Goal: Task Accomplishment & Management: Complete application form

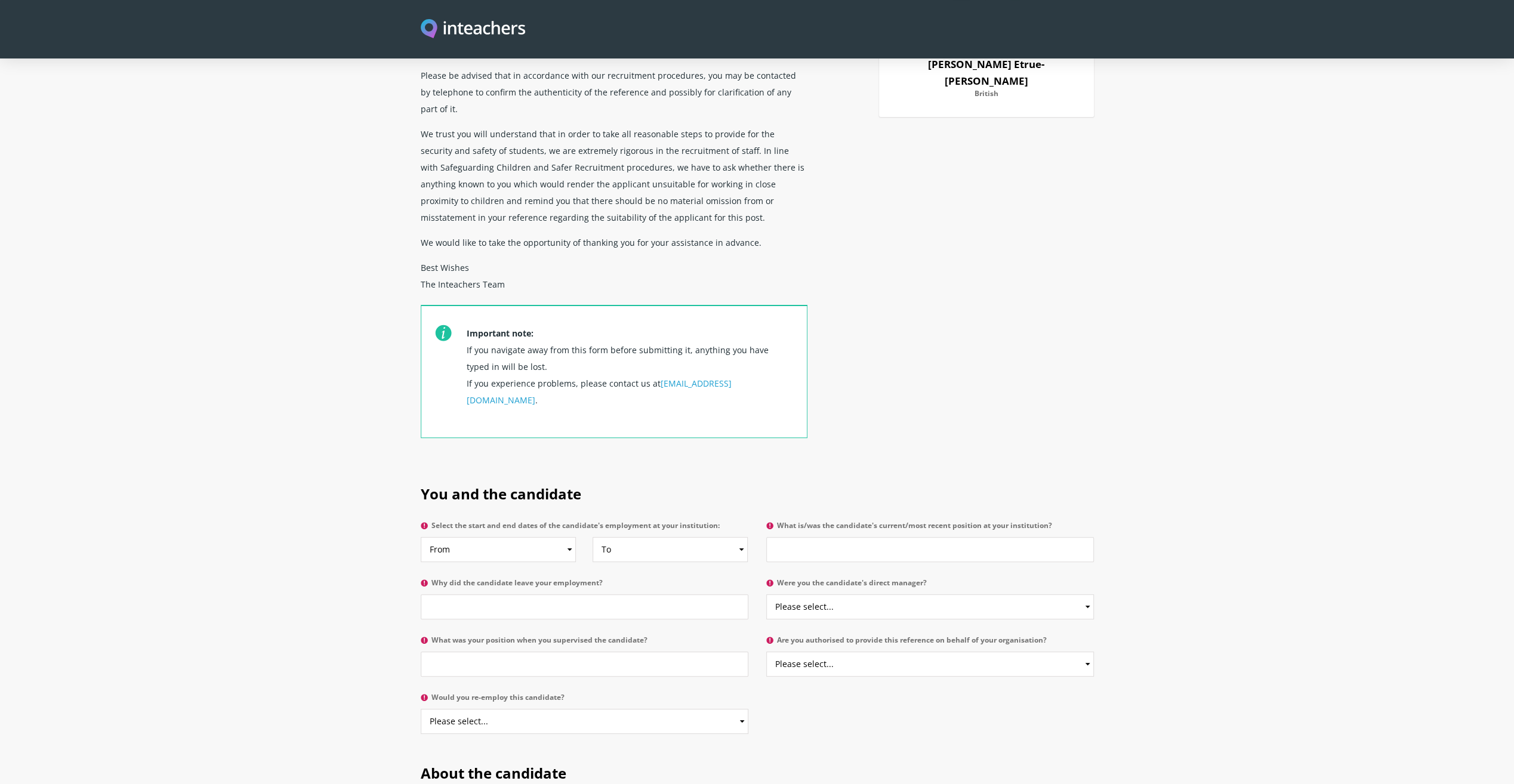
scroll to position [239, 0]
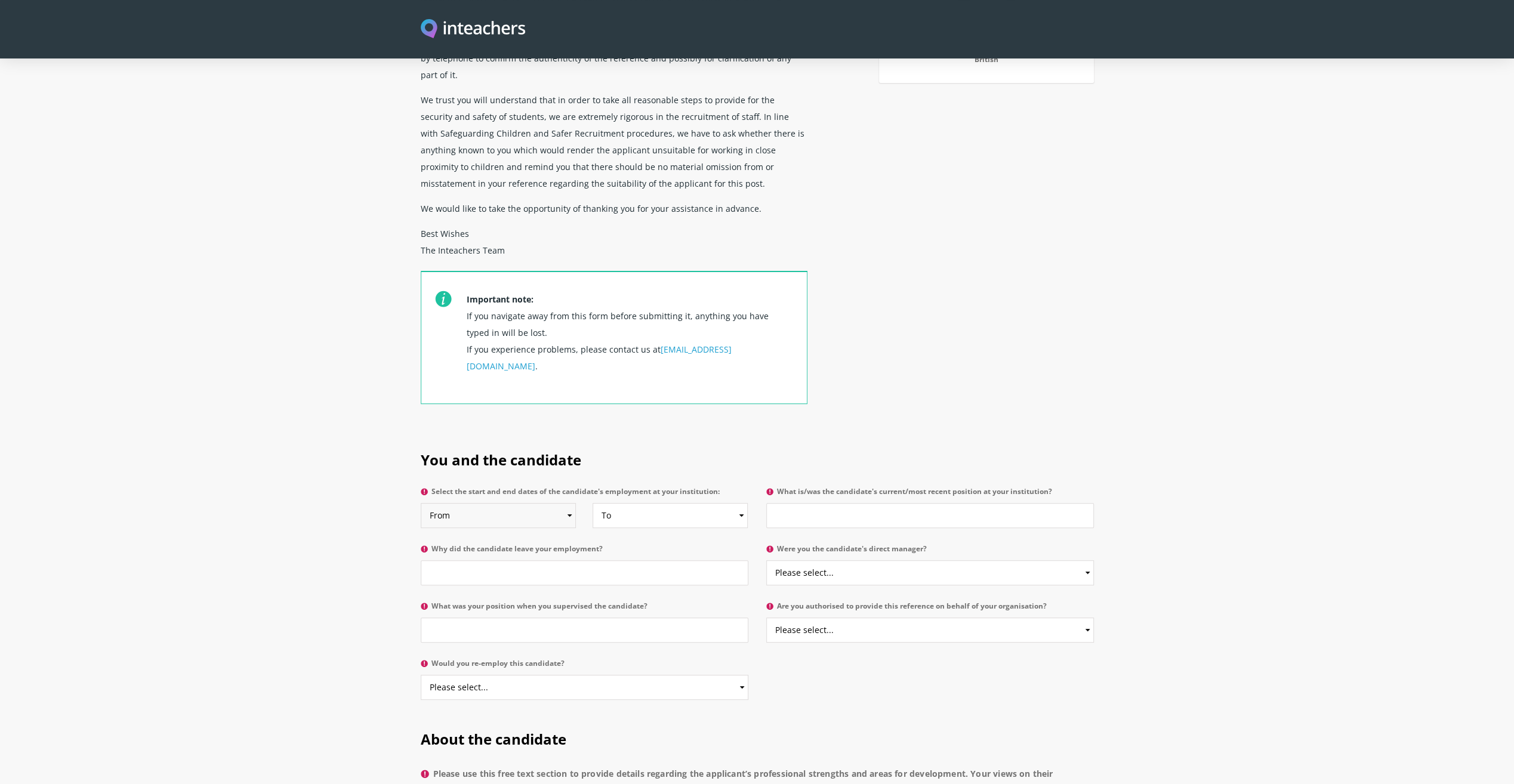
click at [569, 503] on select "From 2025 2024 2023 2022 2021 2020 2019 2018 2017 2016 2015 2014 2013 2012 2011…" at bounding box center [499, 515] width 156 height 25
select select "2021"
click at [421, 503] on select "From 2025 2024 2023 2022 2021 2020 2019 2018 2017 2016 2015 2014 2013 2012 2011…" at bounding box center [499, 515] width 156 height 25
click at [706, 503] on select "To Currently 2025 2024 2023 2022 2021 2020 2019 2018 2017 2016 2015 2014 2013 2…" at bounding box center [670, 515] width 156 height 25
select select
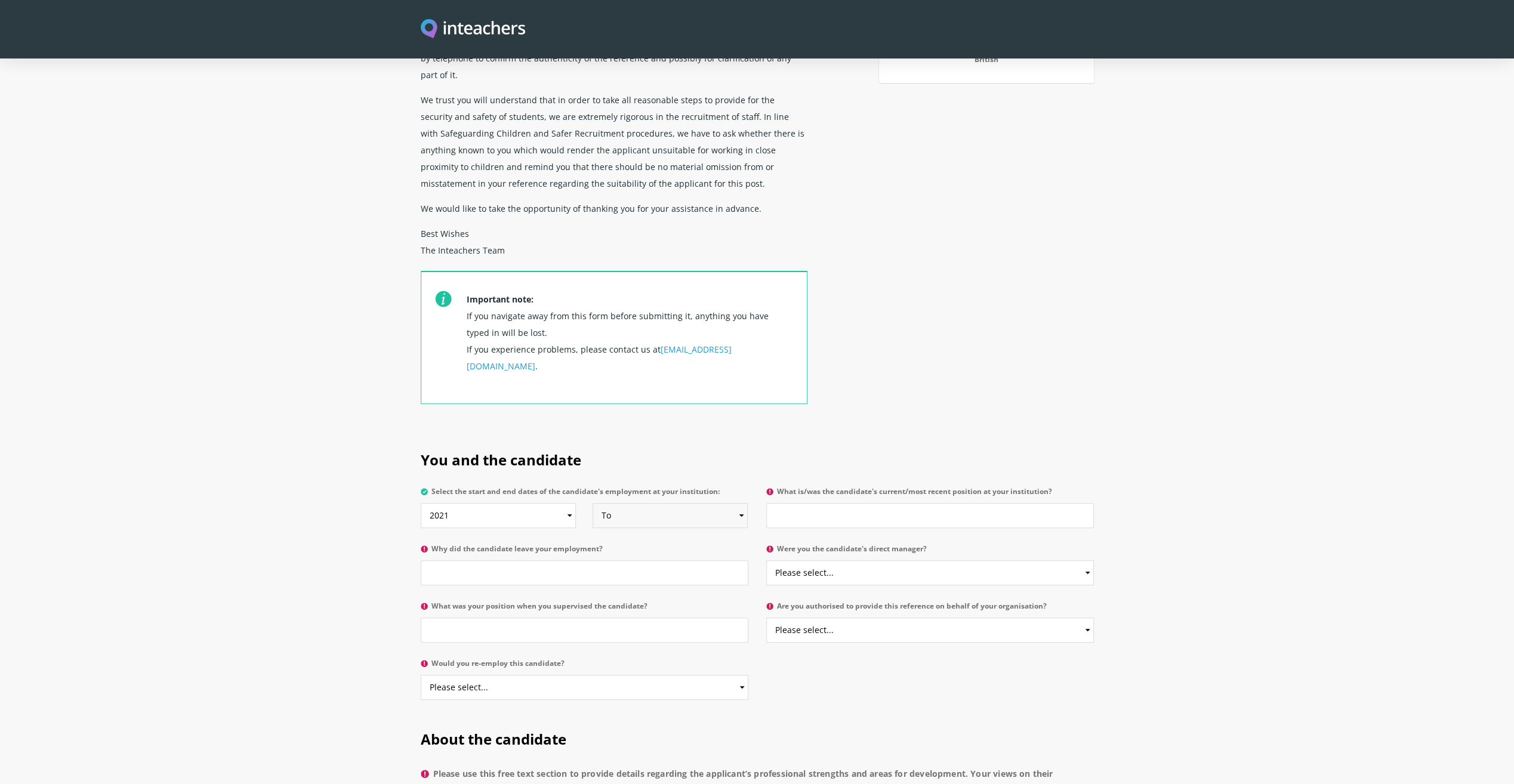
click at [592, 503] on select "To Currently 2025 2024 2023 2022 2021 2020 2019 2018 2017 2016 2015 2014 2013 2…" at bounding box center [670, 515] width 156 height 25
click at [505, 560] on input "Why did the candidate leave your employment?" at bounding box center [585, 572] width 327 height 25
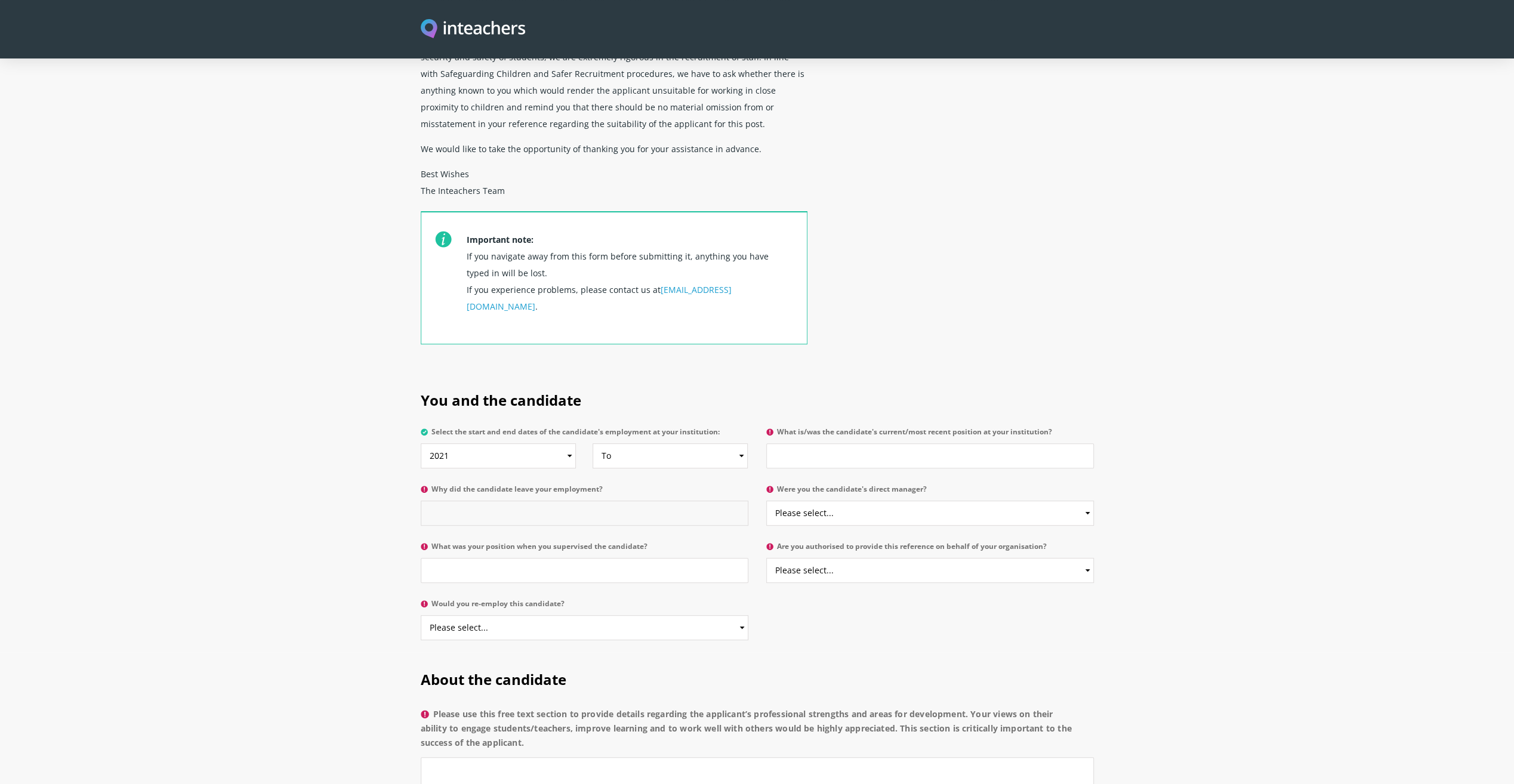
click at [513, 500] on input "Why did the candidate leave your employment?" at bounding box center [585, 512] width 327 height 25
type input "Contract has ended and position has been cancelled."
click at [679, 558] on input "What was your position when you supervised the candidate?" at bounding box center [585, 570] width 327 height 25
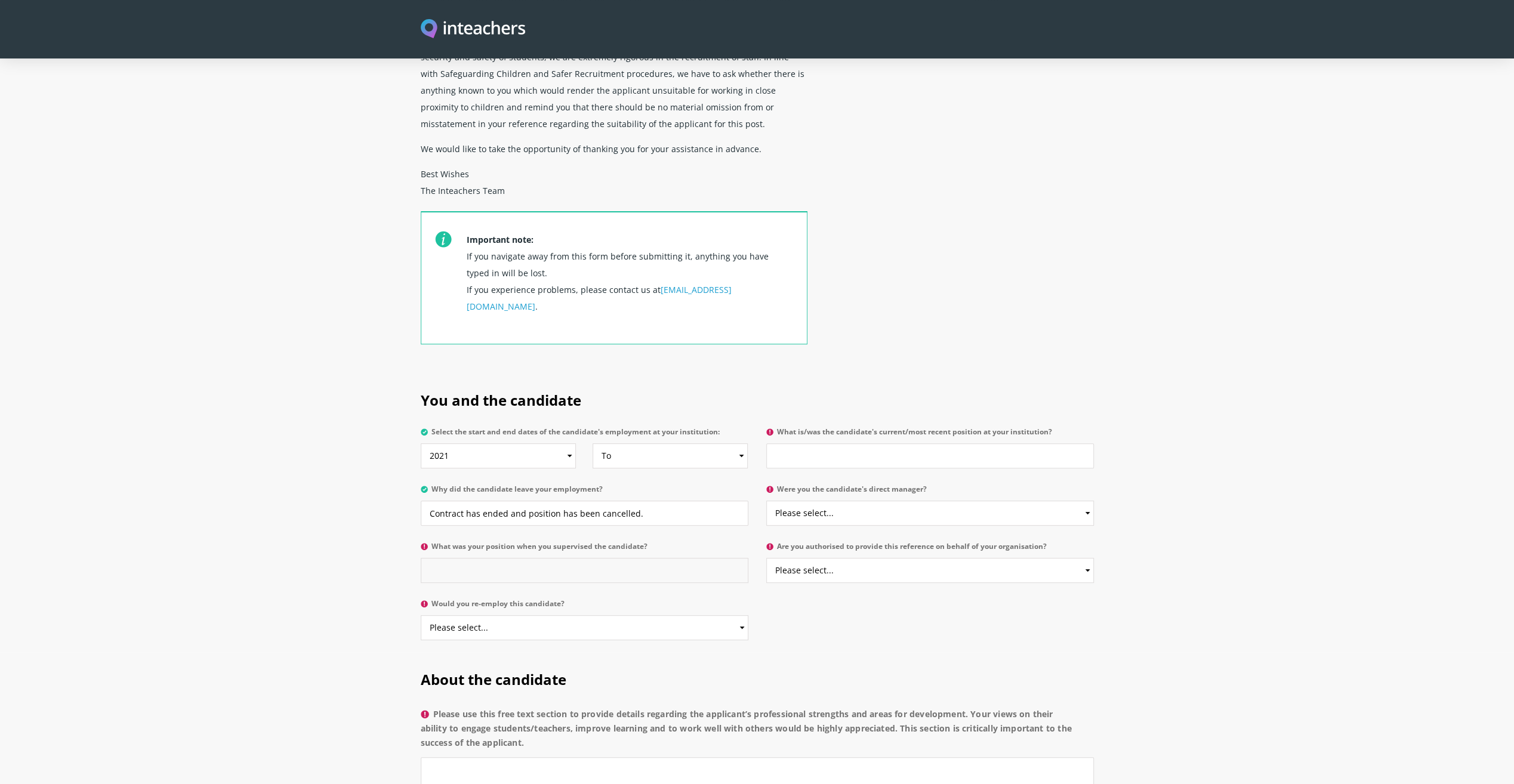
click at [604, 558] on input "What was your position when you supervised the candidate?" at bounding box center [585, 570] width 327 height 25
type input "F"
click at [453, 558] on input "Head f Department" at bounding box center [585, 570] width 327 height 25
type input "Head of Department"
click at [512, 615] on select "Please select... Yes No" at bounding box center [585, 627] width 327 height 25
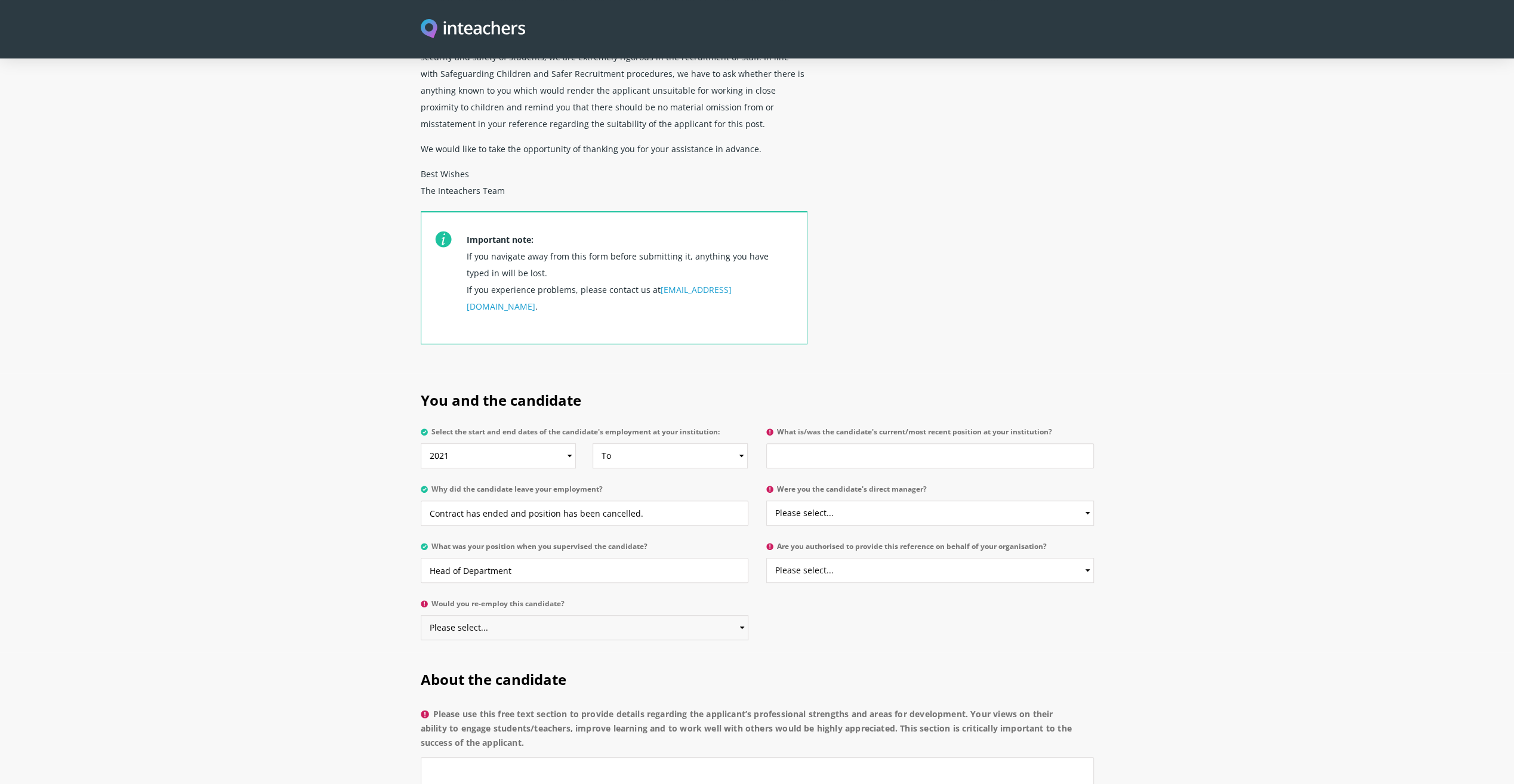
select select "Yes"
click at [421, 615] on select "Please select... Yes No" at bounding box center [585, 627] width 327 height 25
click at [841, 443] on input "What is/was the candidate's current/most recent position at your institution?" at bounding box center [930, 455] width 327 height 25
click at [1066, 443] on input "What is/was the candidate's current/most recent position at your institution?" at bounding box center [930, 455] width 327 height 25
type input "Facilites Manager"
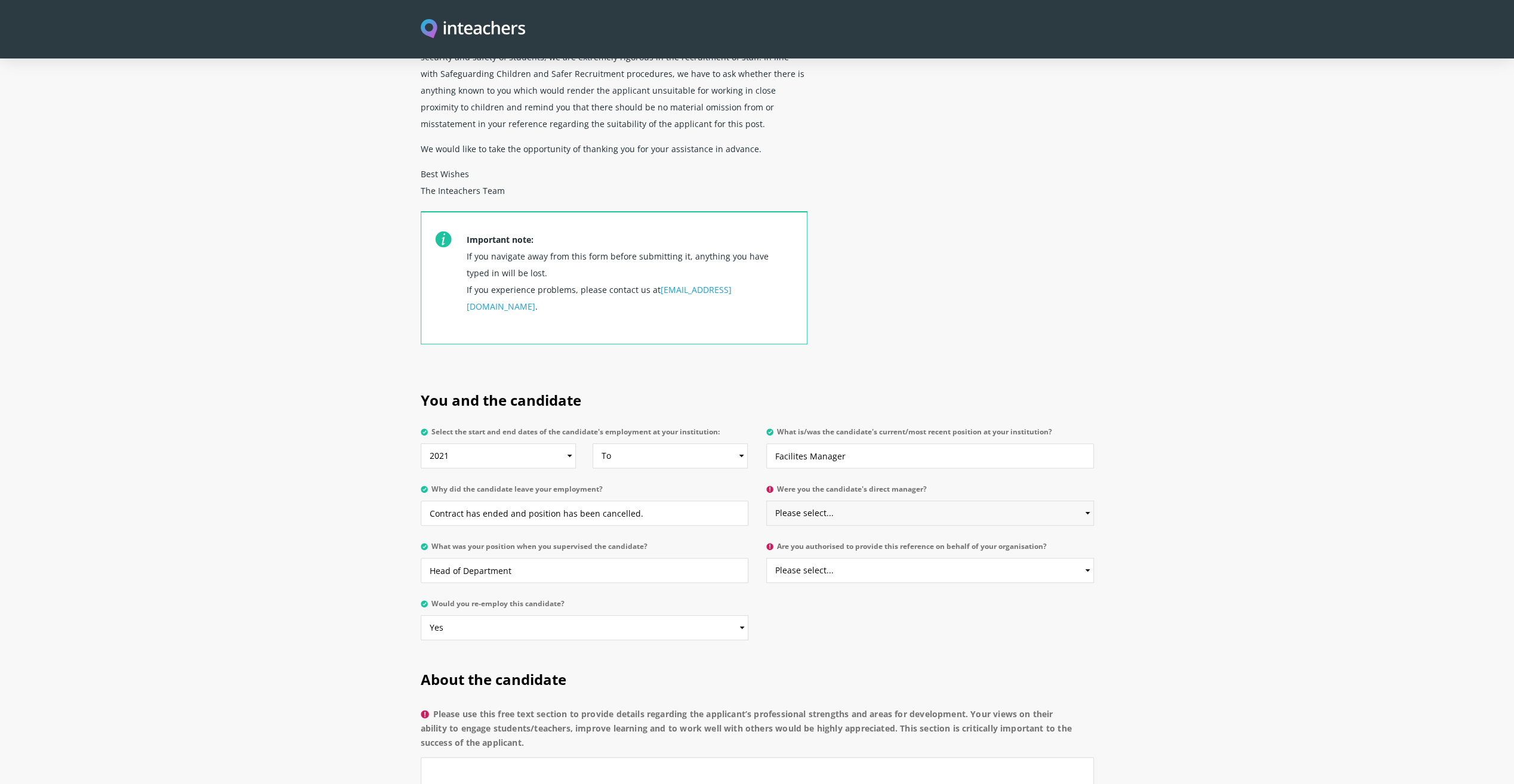
click at [849, 500] on select "Please select... Yes No" at bounding box center [930, 512] width 327 height 25
select select "Yes"
click at [766, 500] on select "Please select... Yes No" at bounding box center [930, 512] width 327 height 25
click at [849, 558] on select "Please select... Yes No" at bounding box center [930, 570] width 327 height 25
select select "Yes"
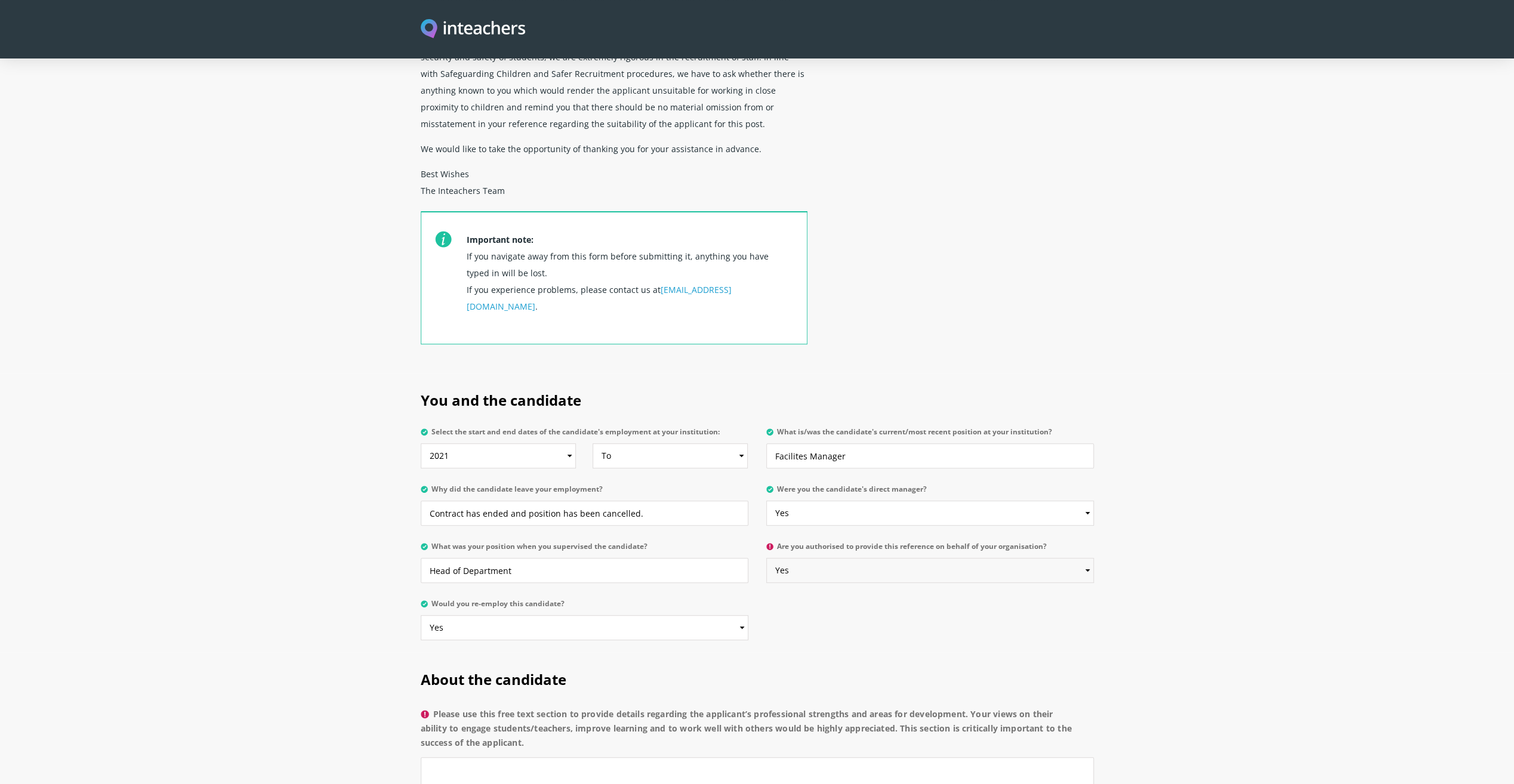
click at [766, 558] on select "Please select... Yes No" at bounding box center [930, 570] width 327 height 25
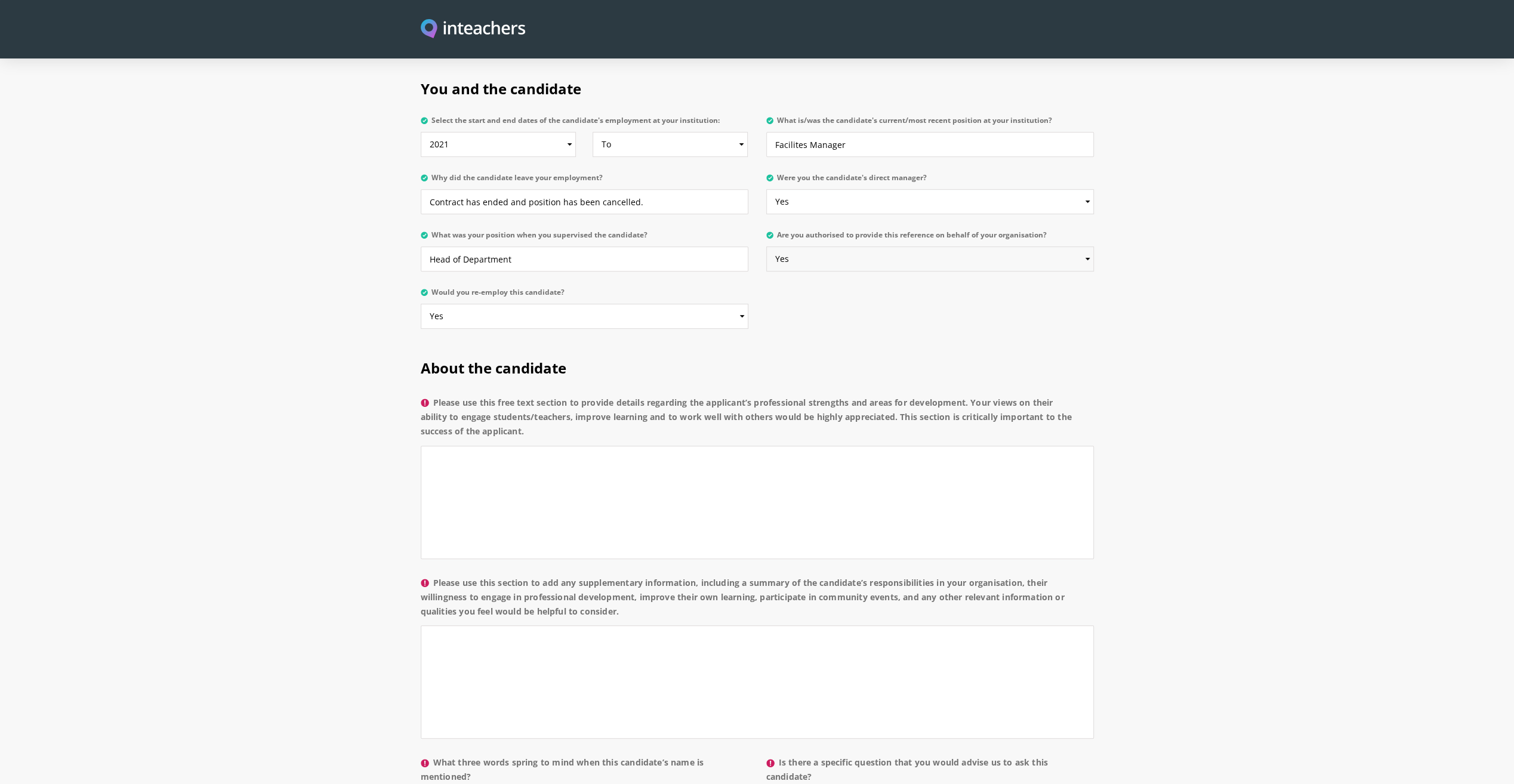
scroll to position [716, 0]
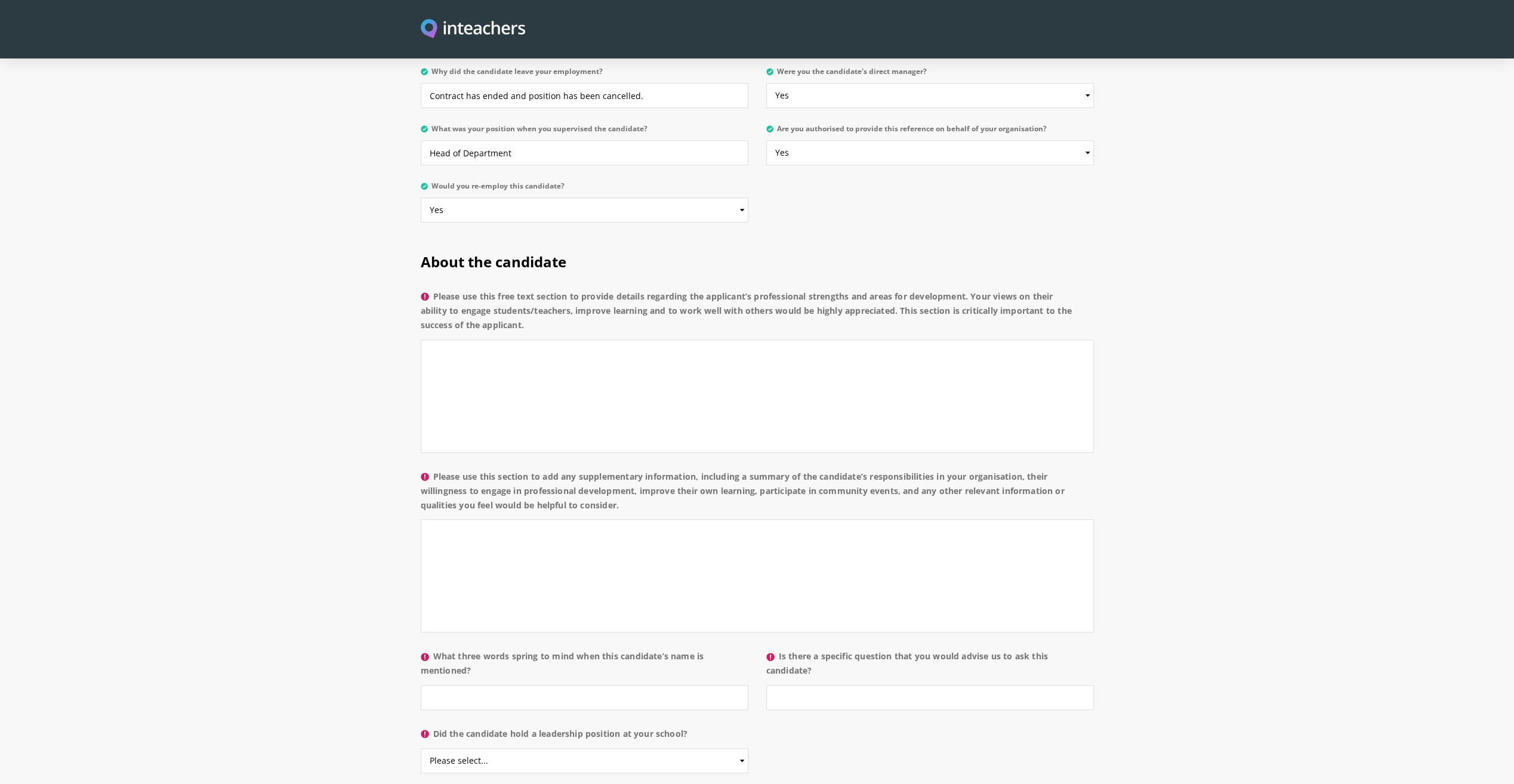
click at [654, 299] on label "Please use this free text section to provide details regarding the applicant’s …" at bounding box center [758, 314] width 673 height 50
click at [654, 339] on textarea "Please use this free text section to provide details regarding the applicant’s …" at bounding box center [758, 395] width 673 height 113
type textarea "T"
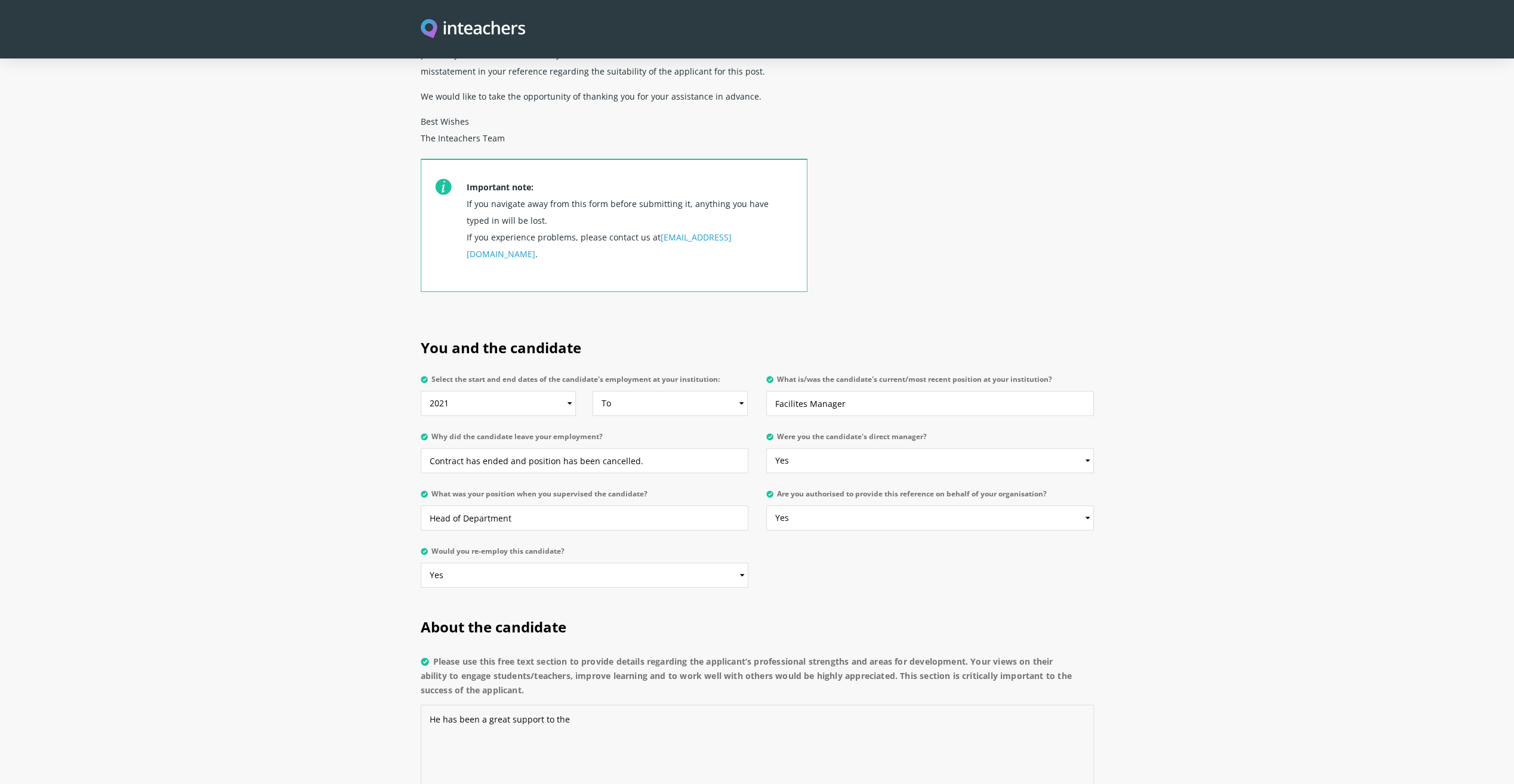
scroll to position [298, 0]
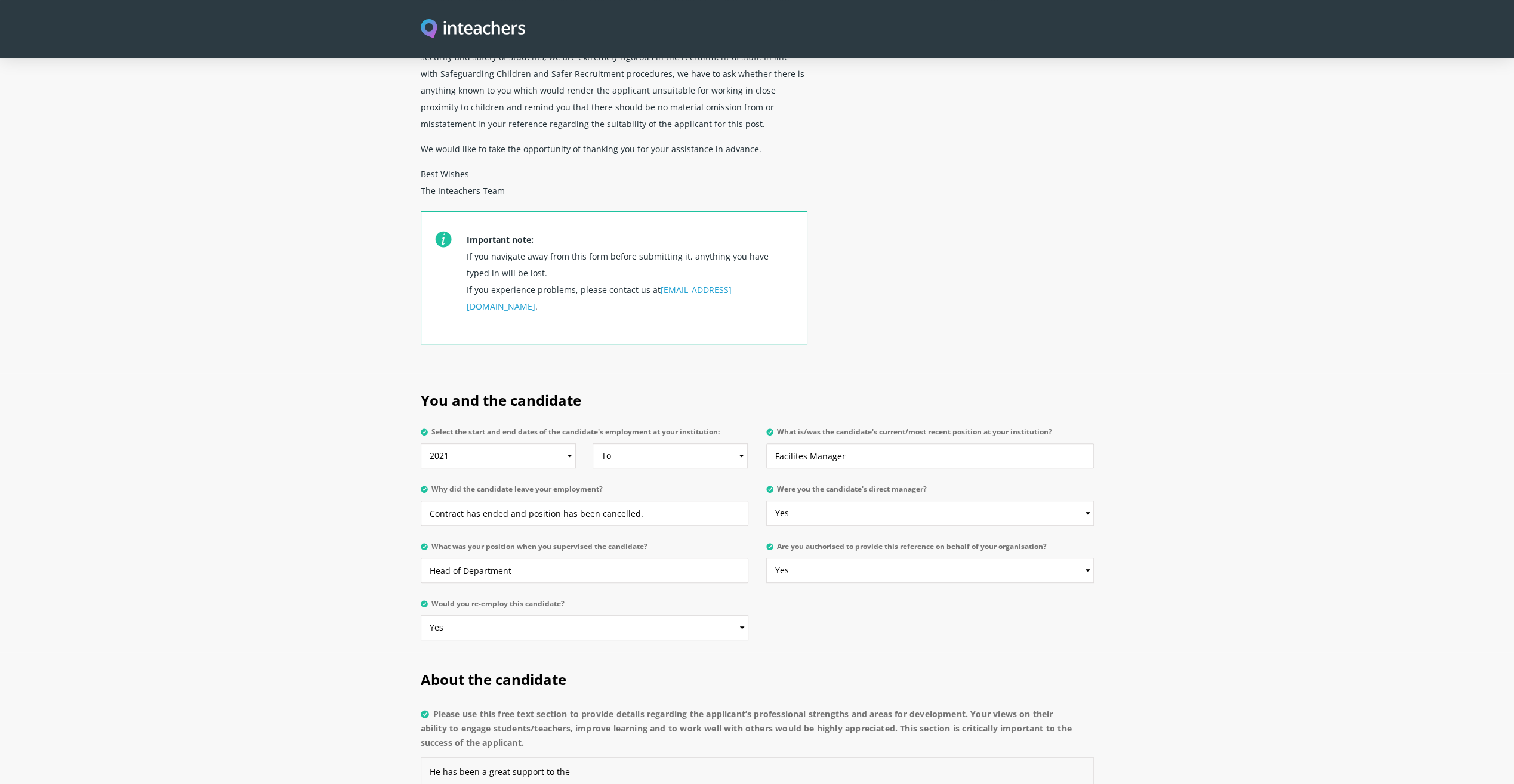
type textarea "He has been a great support to the"
click at [683, 500] on input "Contract has ended and position has been cancelled." at bounding box center [585, 512] width 327 height 25
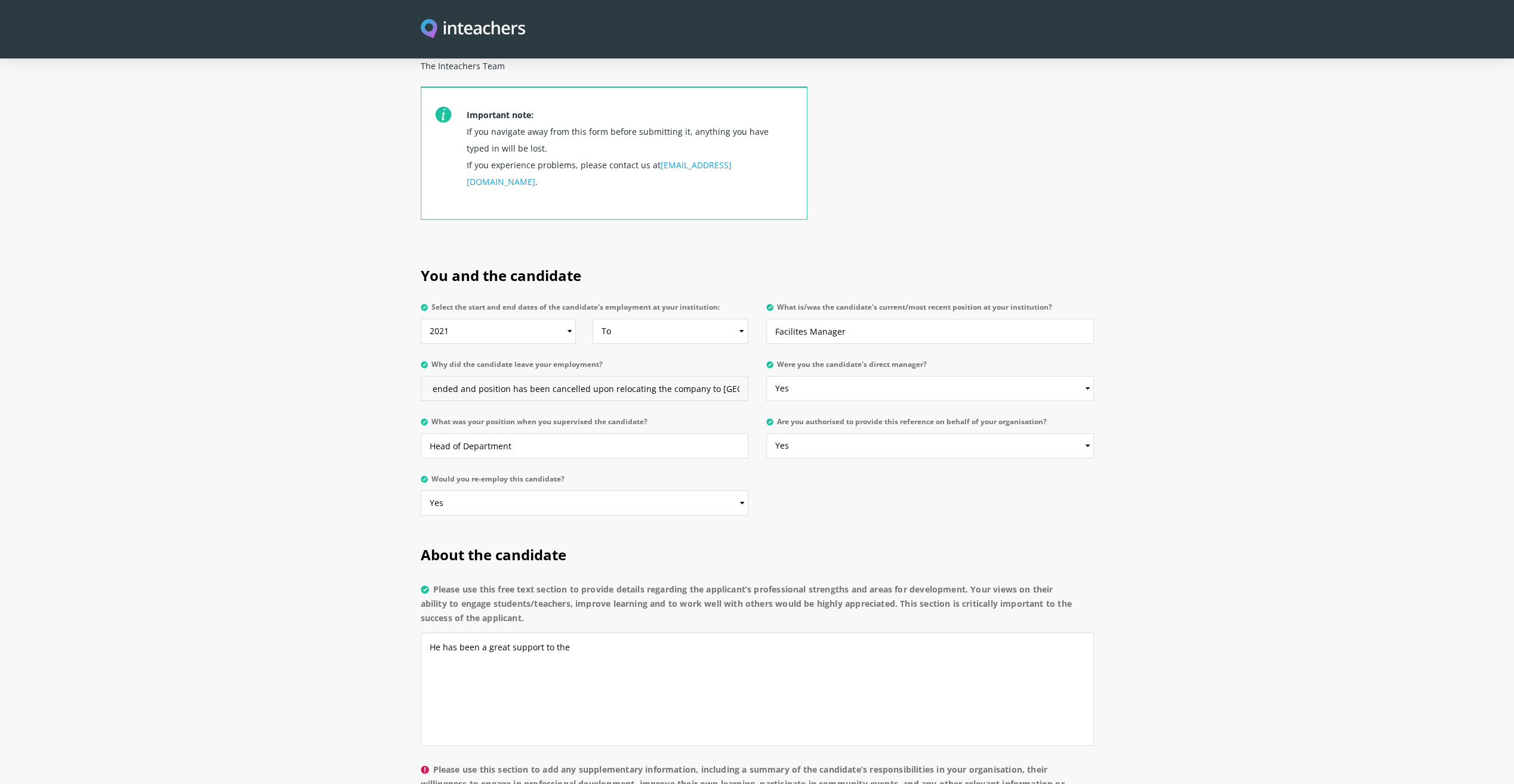
scroll to position [477, 0]
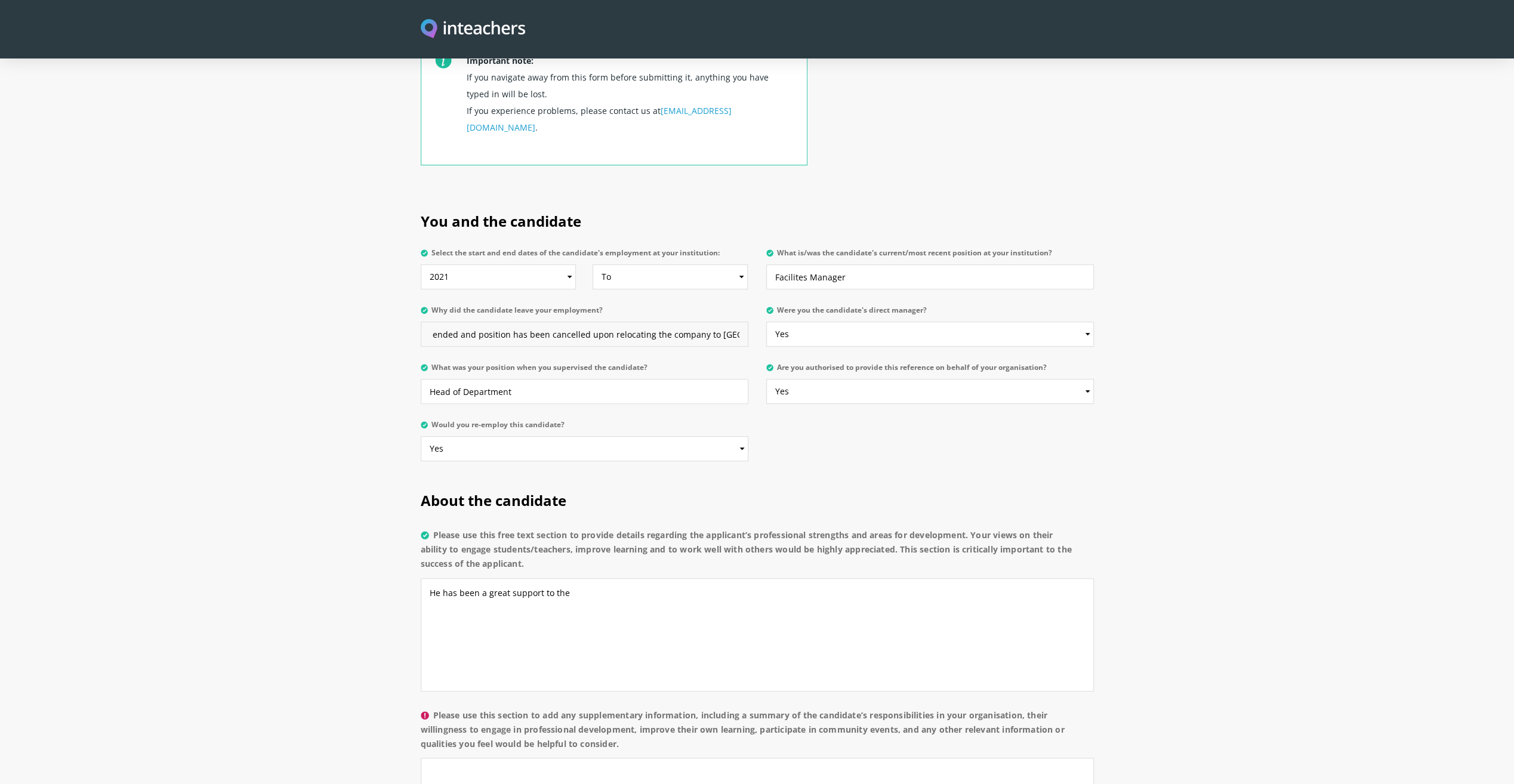
type input "Contract has ended and position has been cancelled upon relocating the company …"
click at [612, 578] on textarea "He has been a great support to the" at bounding box center [758, 634] width 673 height 113
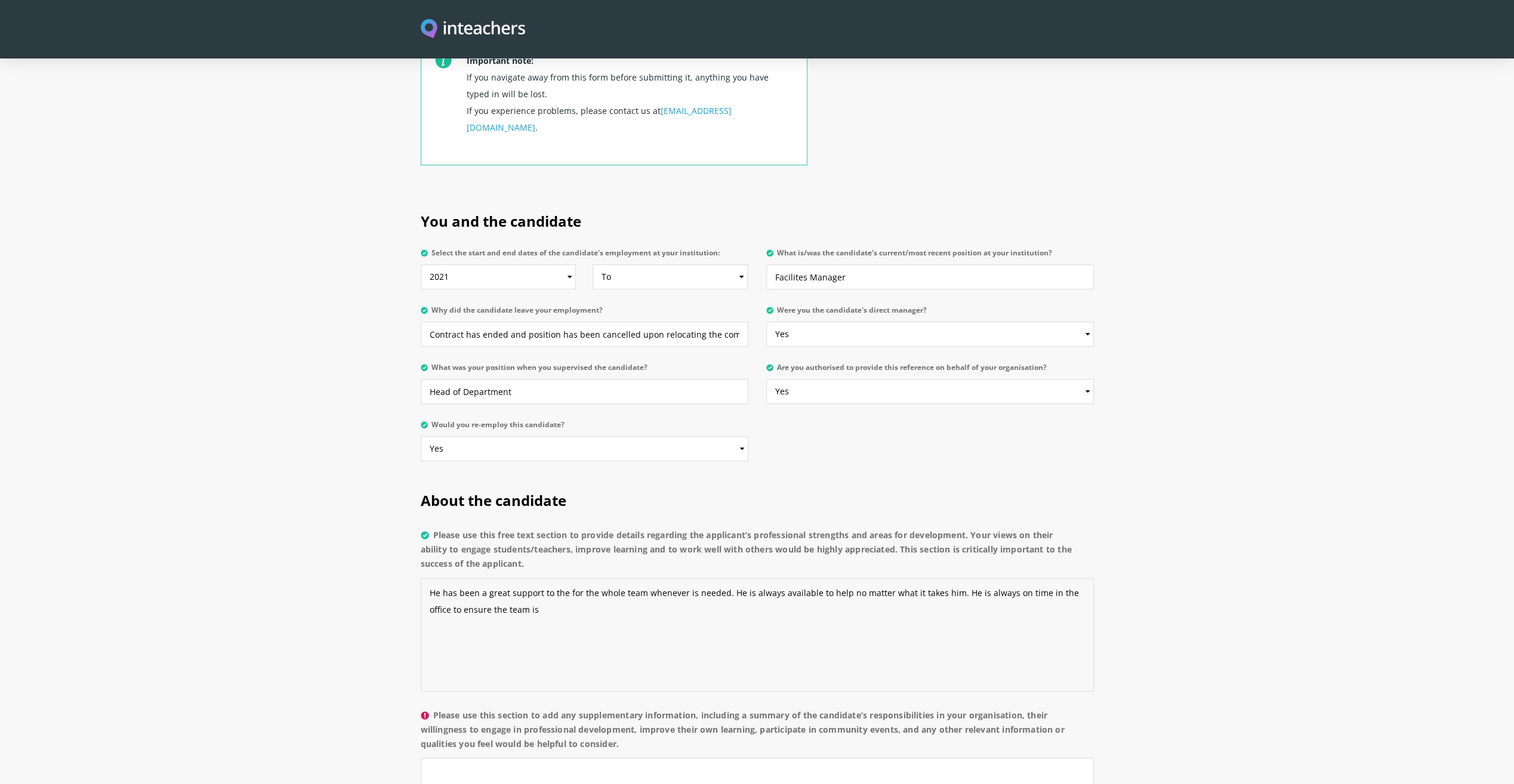
click at [527, 580] on textarea "He has been a great support to the for the whole team whenever is needed. He is…" at bounding box center [758, 634] width 673 height 113
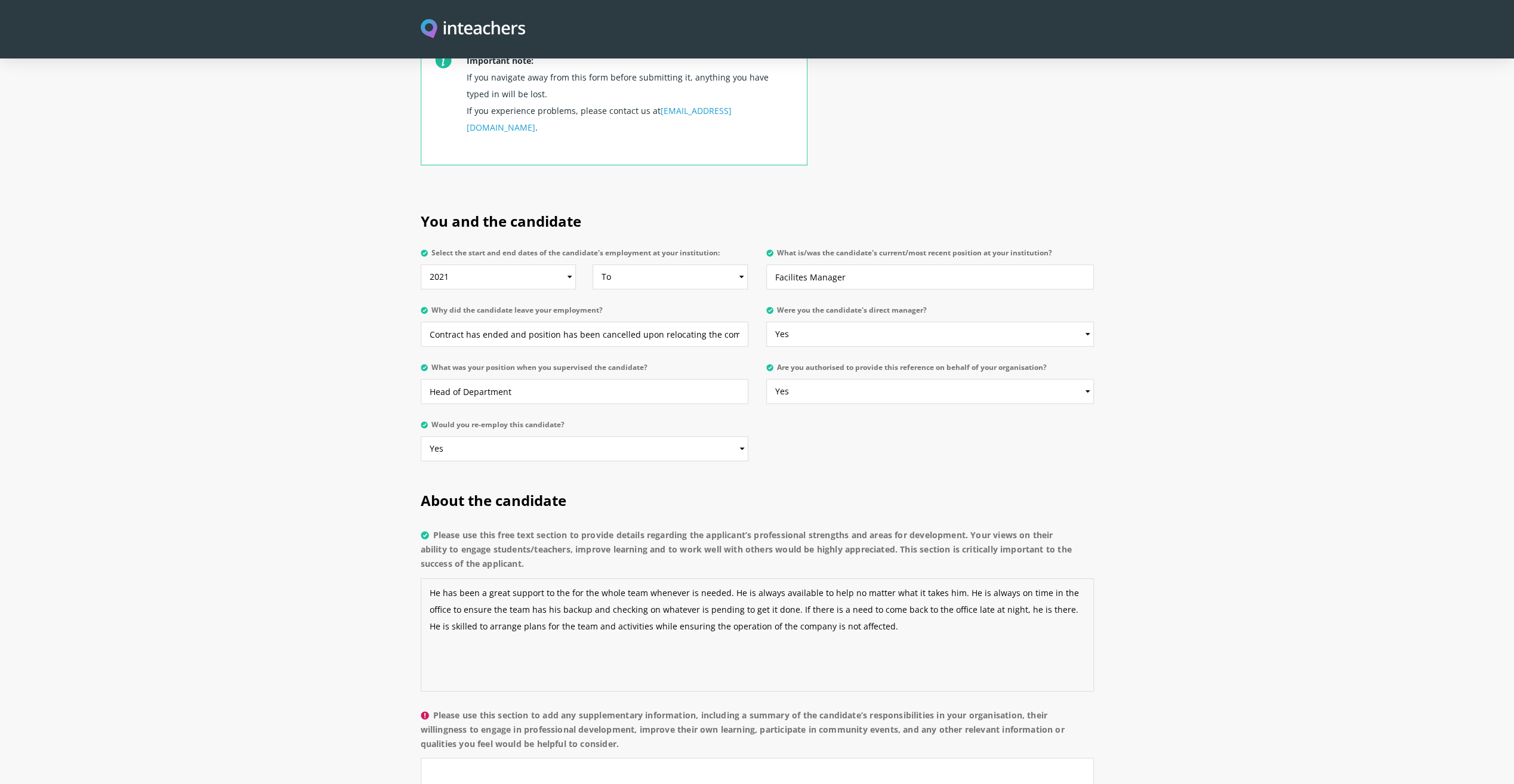
drag, startPoint x: 847, startPoint y: 594, endPoint x: 262, endPoint y: 493, distance: 593.7
click at [262, 493] on section "About the candidate Please use this free text section to provide details regard…" at bounding box center [757, 748] width 1514 height 551
drag, startPoint x: 143, startPoint y: 529, endPoint x: 275, endPoint y: 512, distance: 133.1
click at [144, 528] on section "About the candidate Please use this free text section to provide details regard…" at bounding box center [757, 748] width 1514 height 551
click at [501, 588] on textarea "He has been a great support to the for the whole team whenever is needed. He is…" at bounding box center [758, 634] width 673 height 113
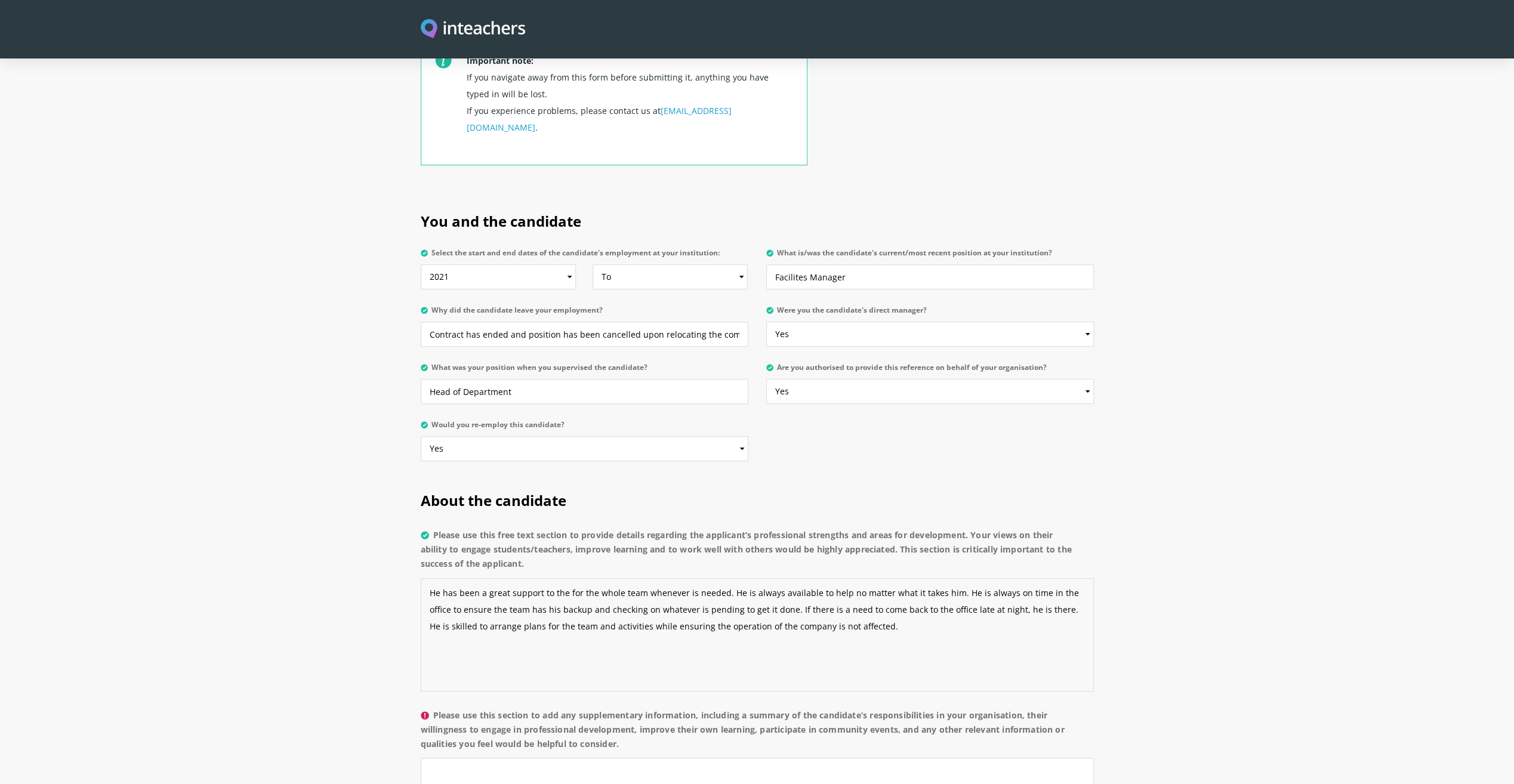
paste textarea "loremipsumdo sitametconse adipiscinge seddoeiusm tem incididuntu, laboree do m …"
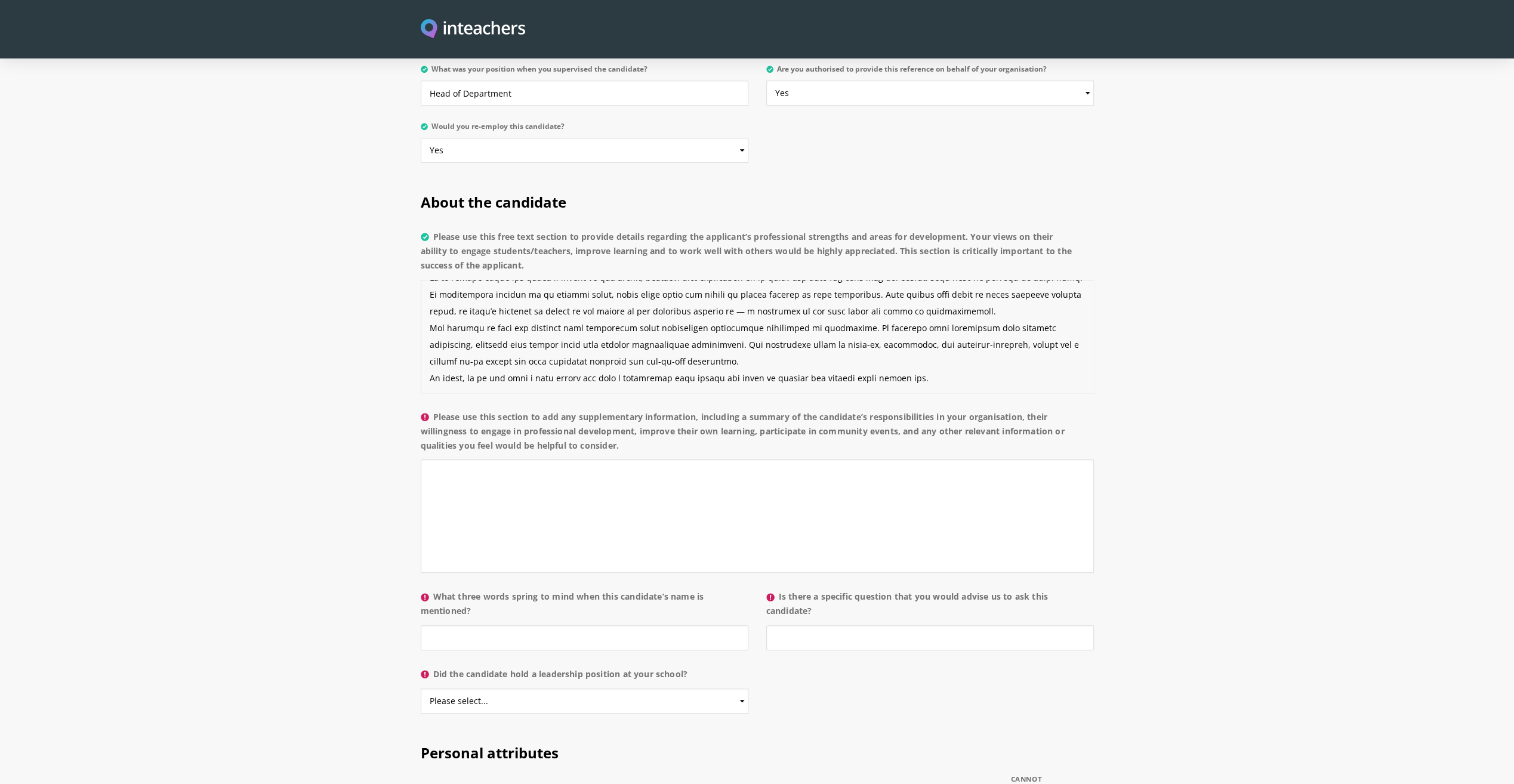
scroll to position [835, 0]
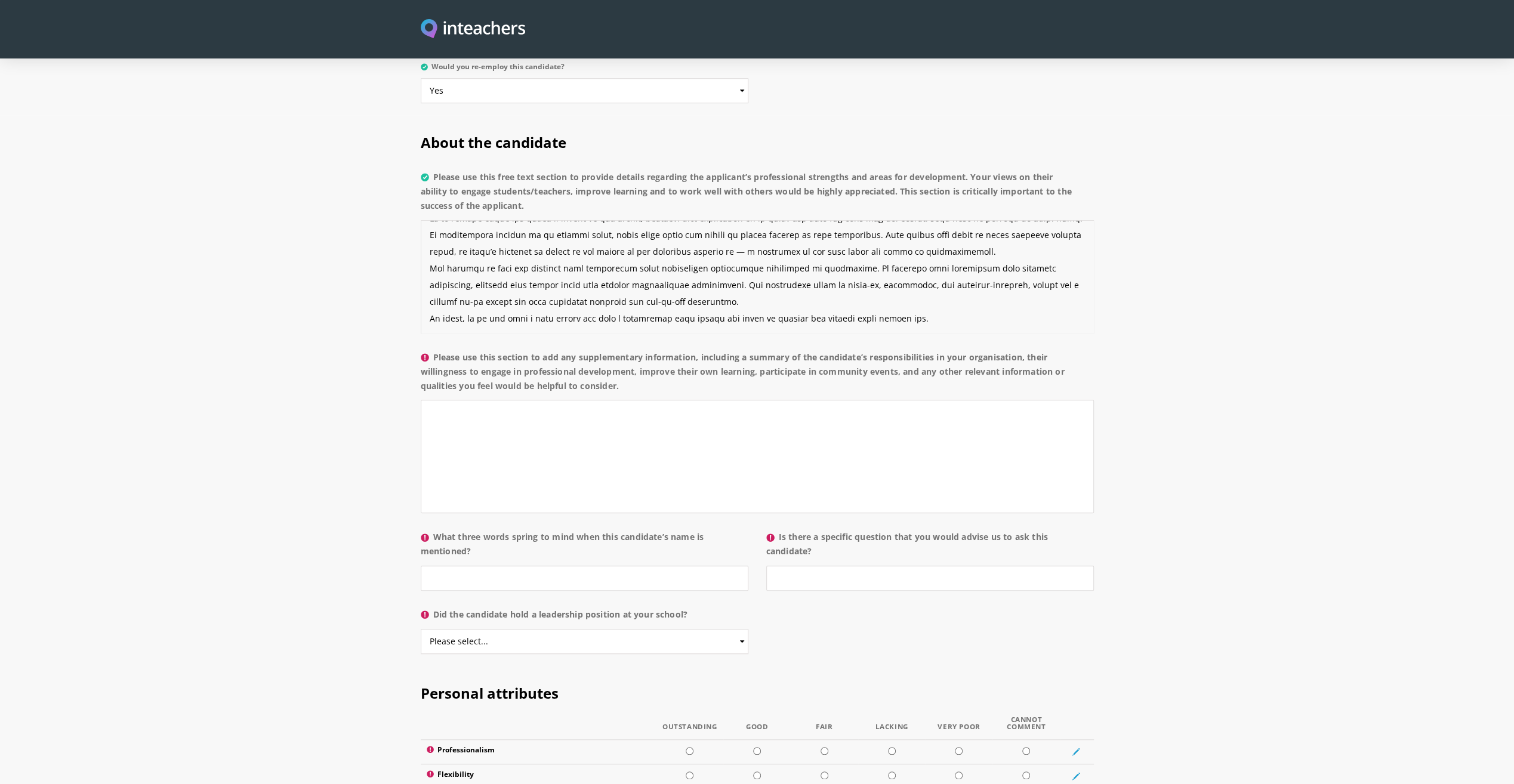
type textarea "Lo ips dolorsitamet consectetura elitseddoei temporinci utl etdoloremag, aliqua…"
click at [487, 419] on textarea "Please use this section to add any supplementary information, including a summa…" at bounding box center [758, 456] width 673 height 113
paste textarea "Maintenance Oversight – Ensure all building systems (HVAC, electrical, plumbing…"
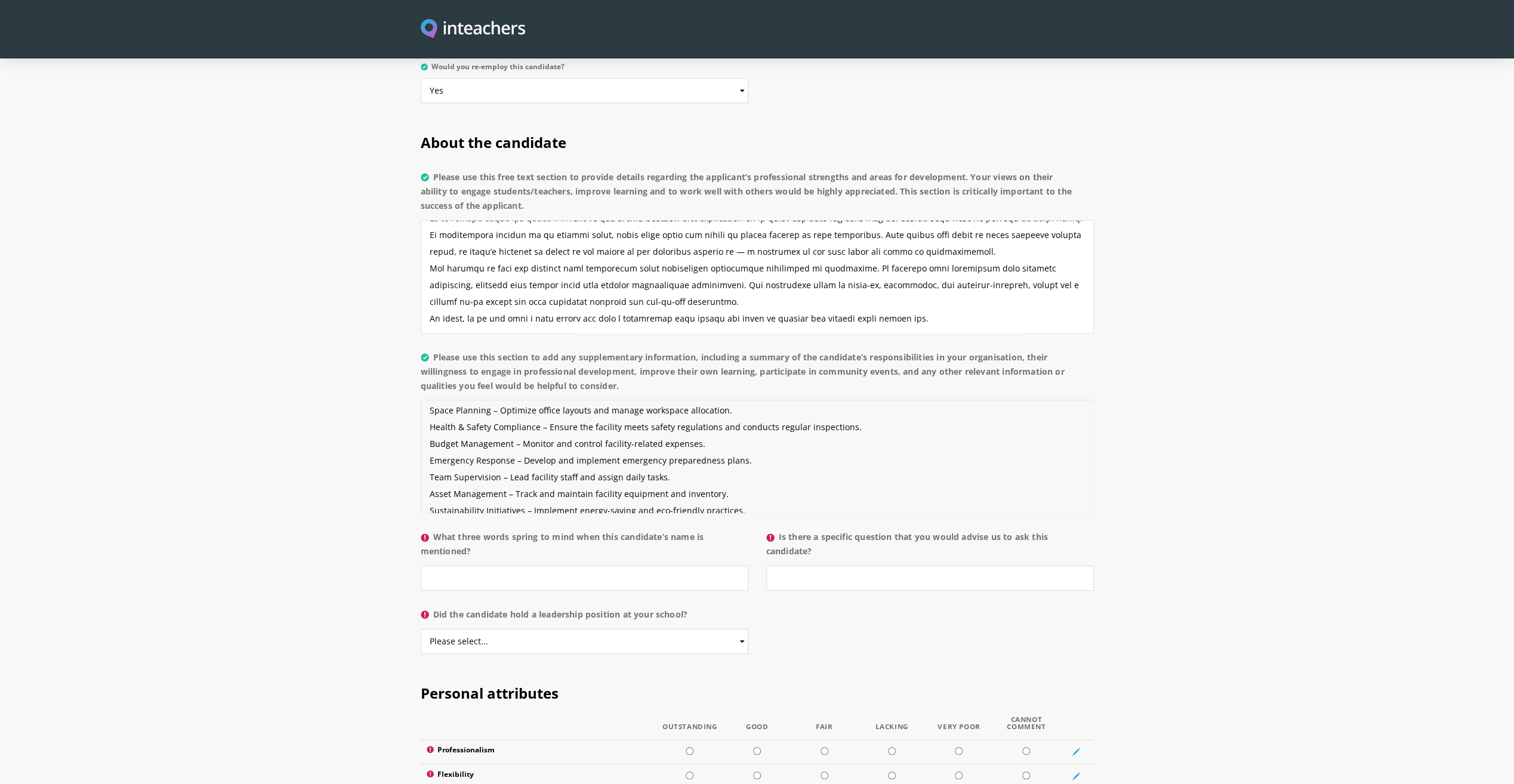
scroll to position [66, 0]
drag, startPoint x: 678, startPoint y: 449, endPoint x: 403, endPoint y: 448, distance: 275.0
click at [403, 448] on section "About the candidate Please use this free text section to provide details regard…" at bounding box center [757, 390] width 1514 height 551
drag, startPoint x: 723, startPoint y: 412, endPoint x: 368, endPoint y: 415, distance: 355.0
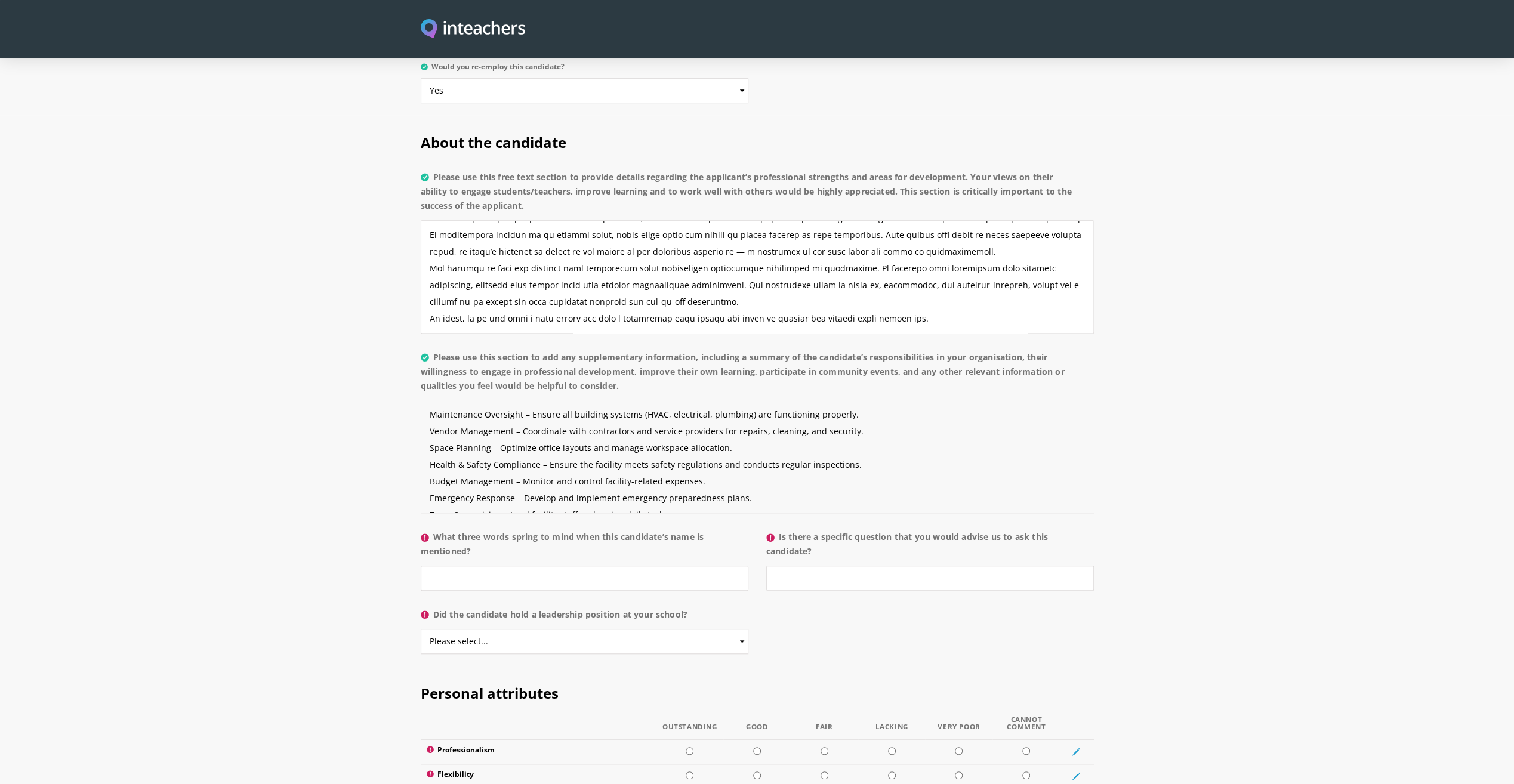
click at [376, 415] on section "About the candidate Please use this free text section to provide details regard…" at bounding box center [757, 390] width 1514 height 551
drag, startPoint x: 724, startPoint y: 399, endPoint x: 408, endPoint y: 397, distance: 316.0
click at [408, 397] on section "About the candidate Please use this free text section to provide details regard…" at bounding box center [757, 390] width 1514 height 551
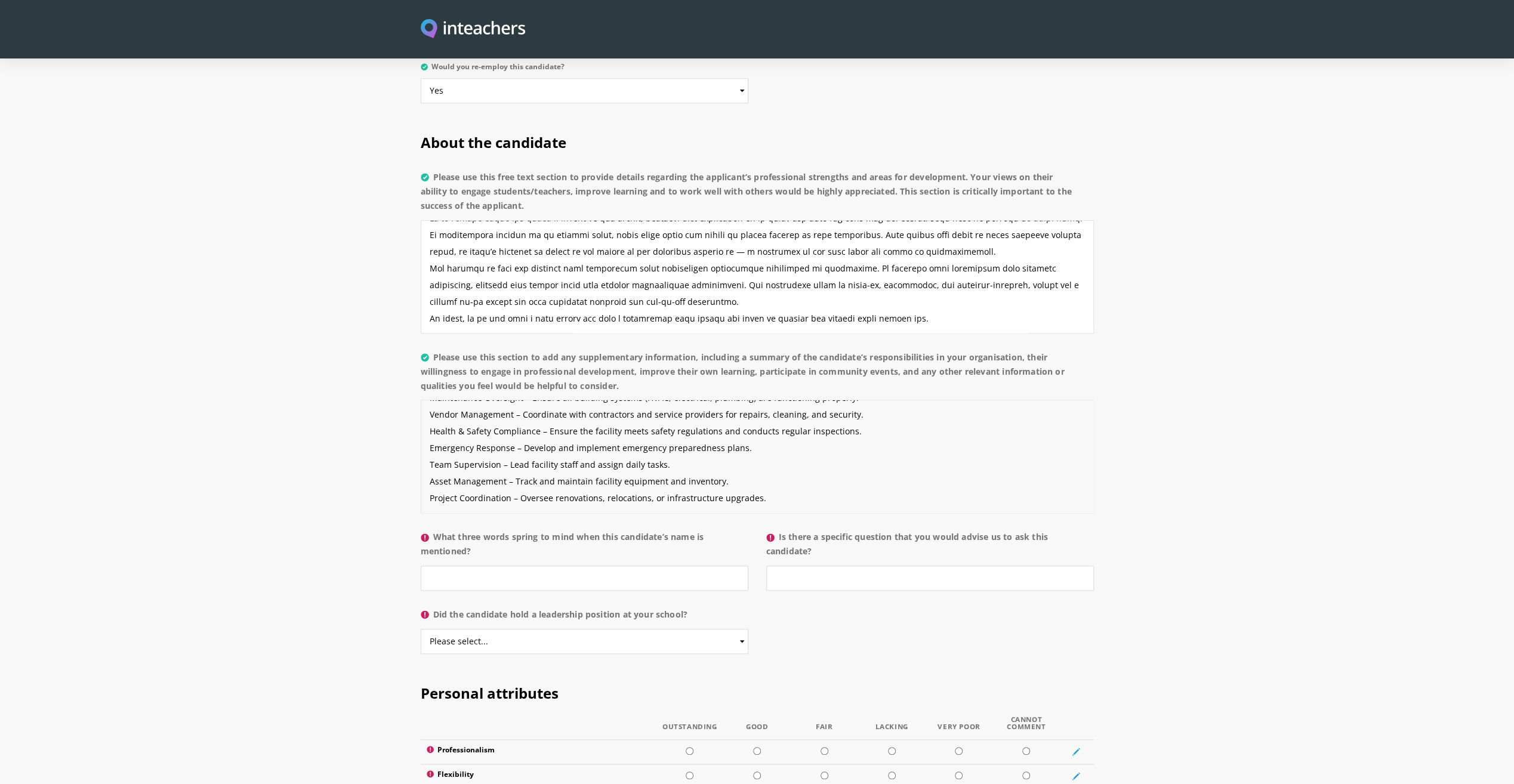
drag, startPoint x: 583, startPoint y: 412, endPoint x: 381, endPoint y: 406, distance: 202.1
click at [381, 406] on section "About the candidate Please use this free text section to provide details regard…" at bounding box center [757, 390] width 1514 height 551
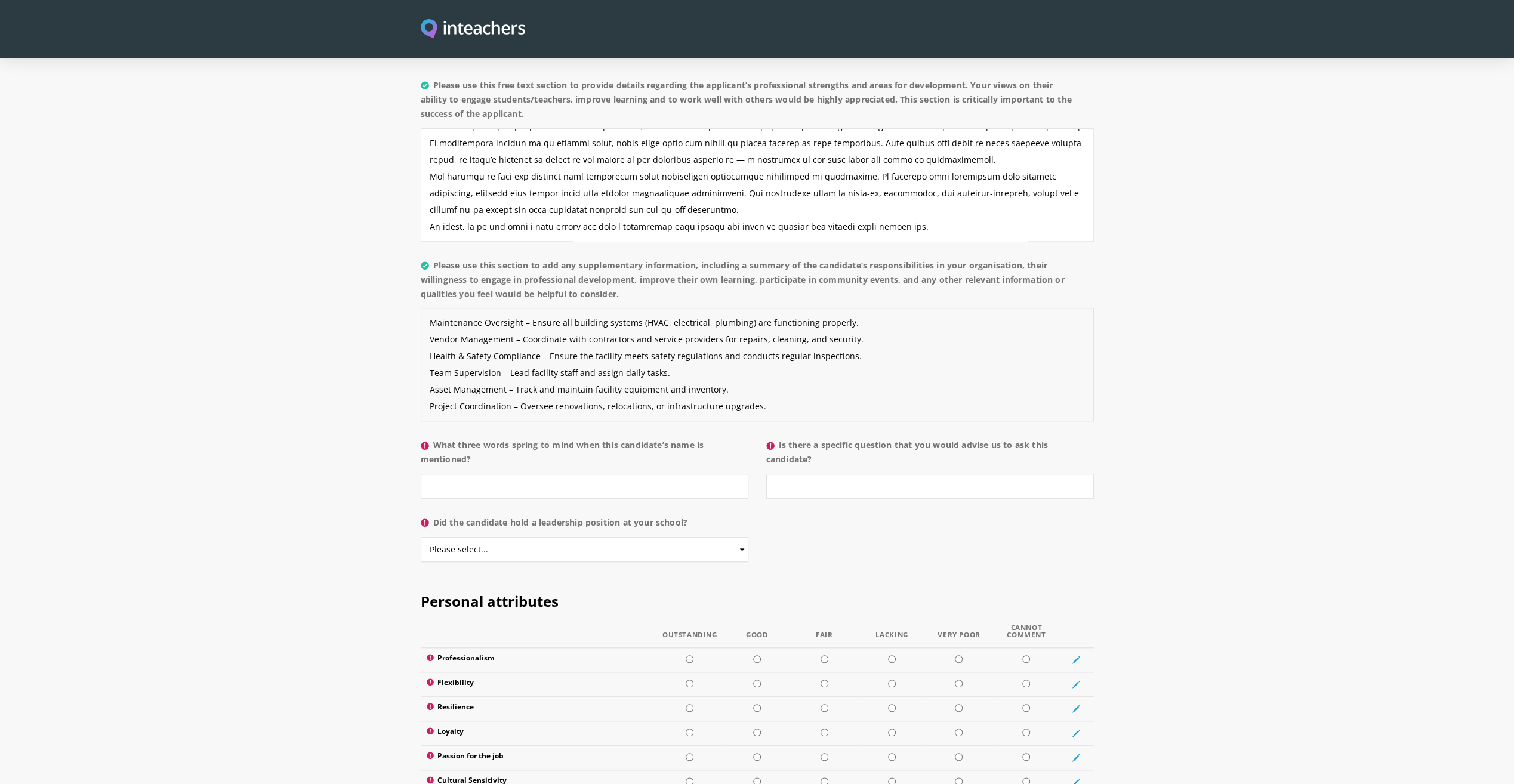
scroll to position [954, 0]
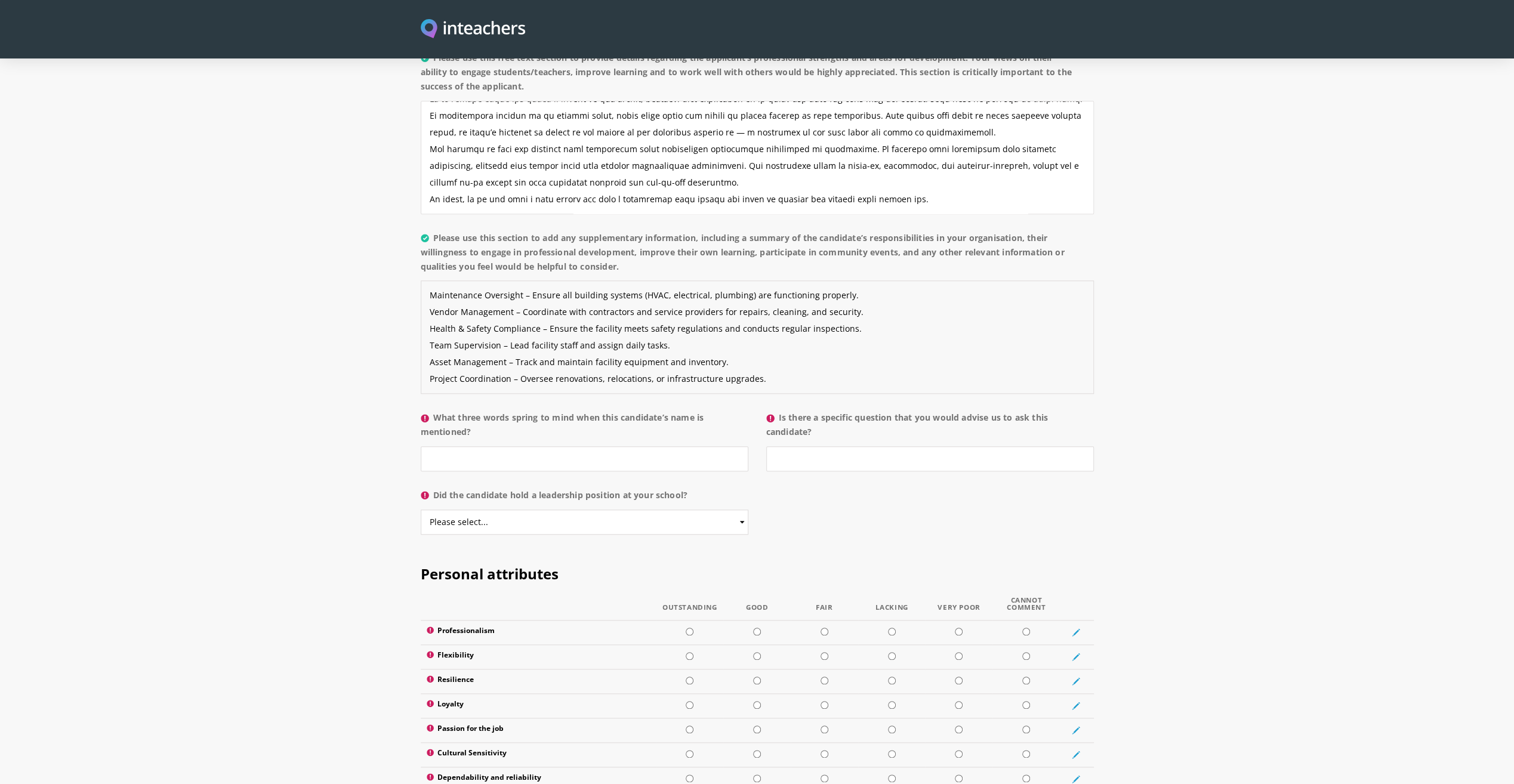
type textarea "Maintenance Oversight – Ensure all building systems (HVAC, electrical, plumbing…"
click at [552, 447] on input "What three words spring to mind when this candidate’s name is mentioned?" at bounding box center [585, 458] width 327 height 25
drag, startPoint x: 477, startPoint y: 399, endPoint x: 436, endPoint y: 380, distance: 45.2
click at [436, 411] on label "What three words spring to mind when this candidate’s name is mentioned?" at bounding box center [585, 429] width 327 height 36
copy label "What three words spring to mind when this candidate’s name is mentioned?"
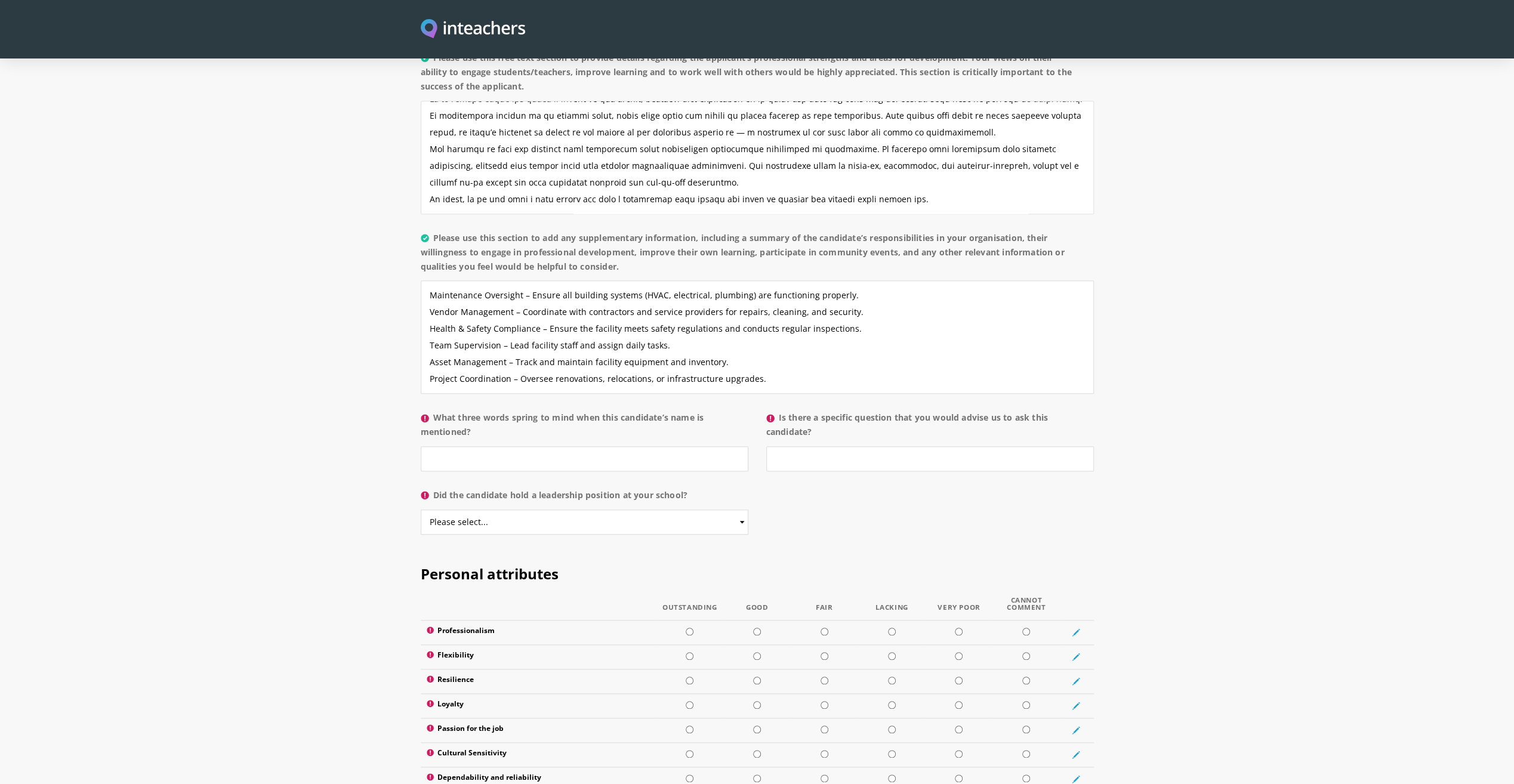
click at [483, 437] on p "What three words spring to mind when this candidate’s name is mentioned?" at bounding box center [589, 444] width 337 height 78
click at [483, 447] on input "What three words spring to mind when this candidate’s name is mentioned?" at bounding box center [585, 458] width 327 height 25
paste input "Reliable"
paste input "Dedicated"
paste input "Proactive"
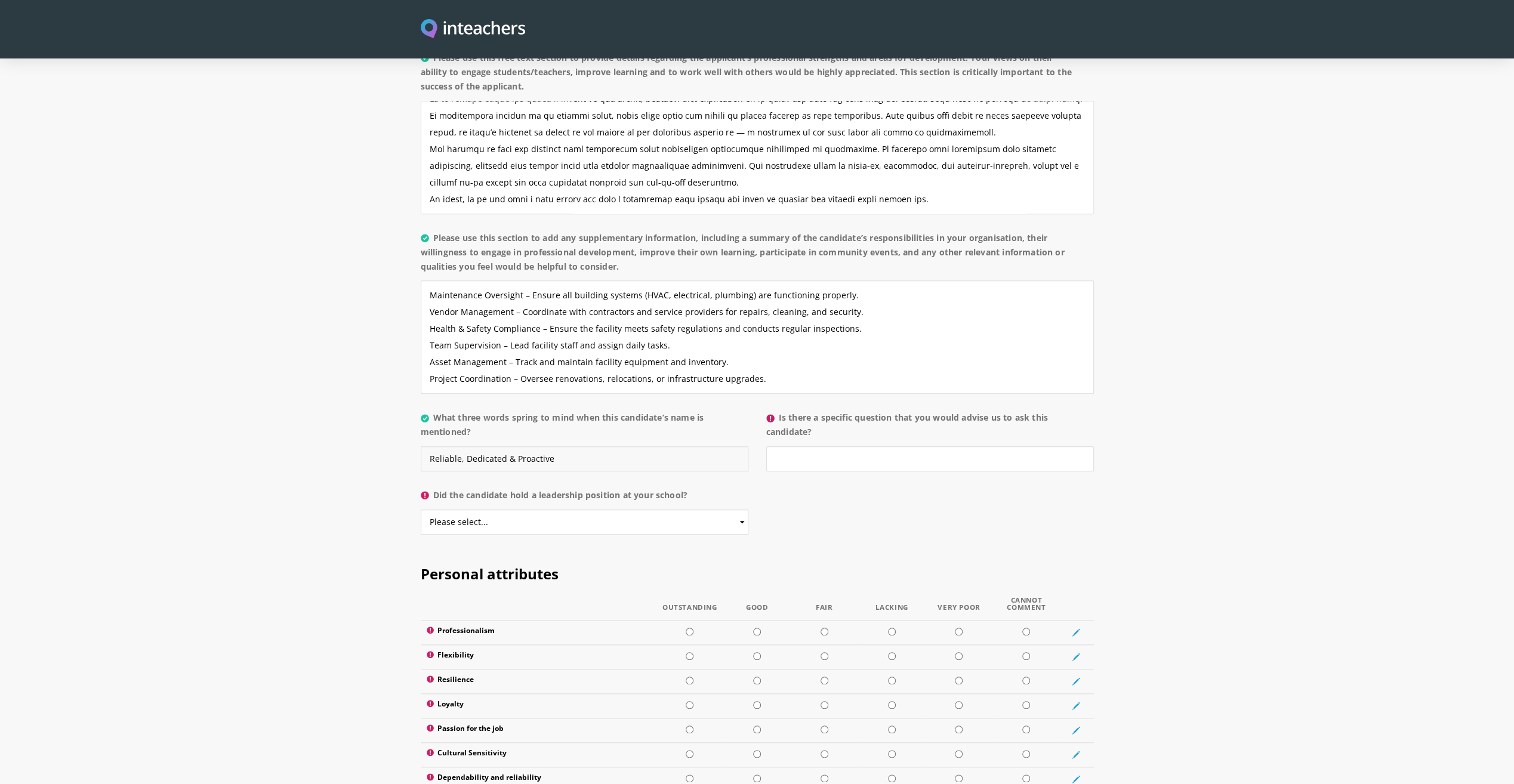
type input "Reliable, Dedicated & Proactive"
click at [804, 447] on input "Is there a specific question that you would advise us to ask this candidate?" at bounding box center [930, 458] width 327 height 25
drag, startPoint x: 820, startPoint y: 396, endPoint x: 782, endPoint y: 380, distance: 41.2
click at [782, 411] on label "Is there a specific question that you would advise us to ask this candidate?" at bounding box center [930, 429] width 327 height 36
drag, startPoint x: 782, startPoint y: 380, endPoint x: 900, endPoint y: 389, distance: 118.3
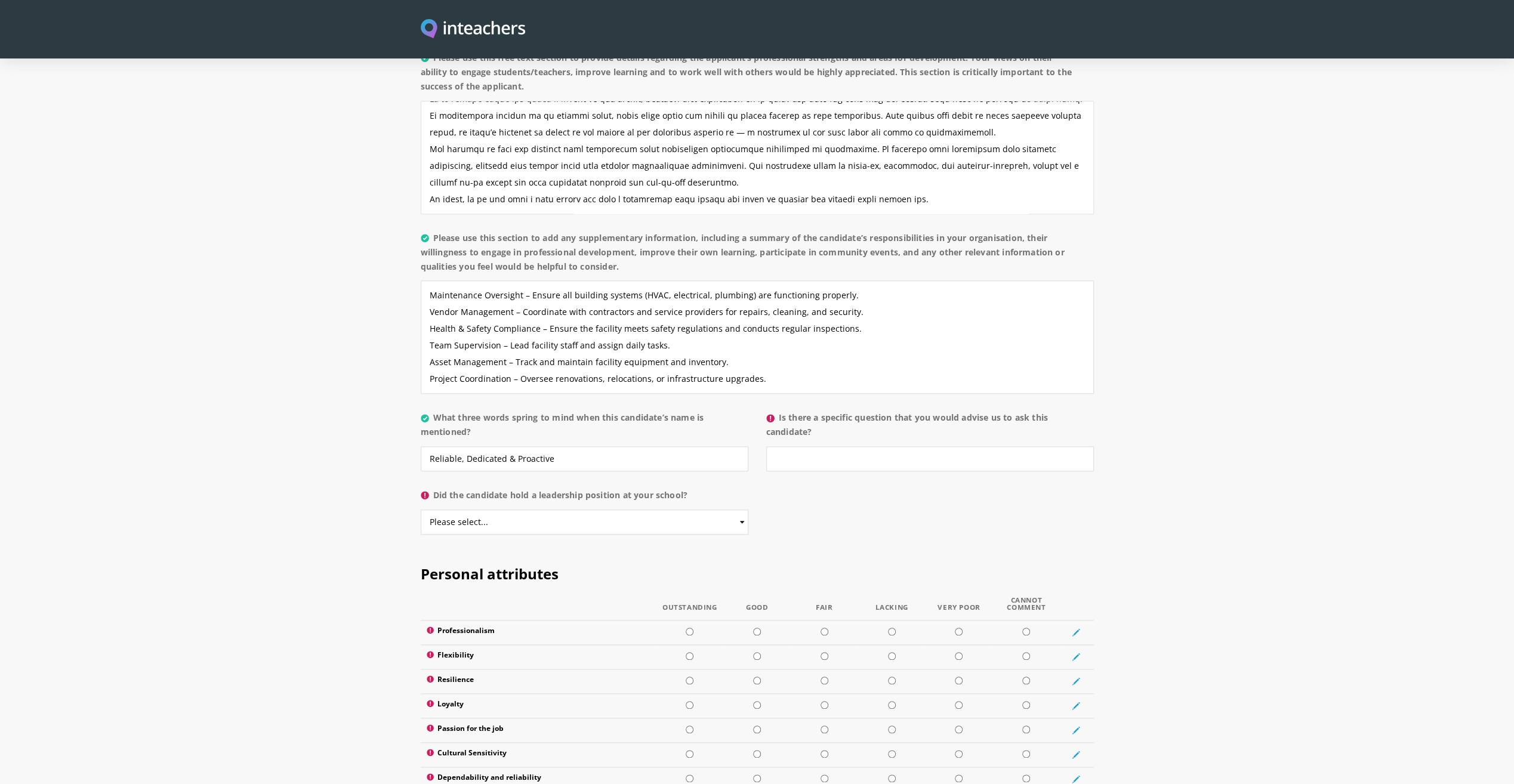
click at [900, 411] on label "Is there a specific question that you would advise us to ask this candidate?" at bounding box center [930, 429] width 327 height 36
click at [900, 447] on input "Is there a specific question that you would advise us to ask this candidate?" at bounding box center [930, 458] width 327 height 25
click at [851, 447] on input "Is there a specific question that you would advise us to ask this candidate?" at bounding box center [930, 458] width 327 height 25
type input "no"
click at [516, 510] on select "Please select... Yes No" at bounding box center [585, 522] width 327 height 25
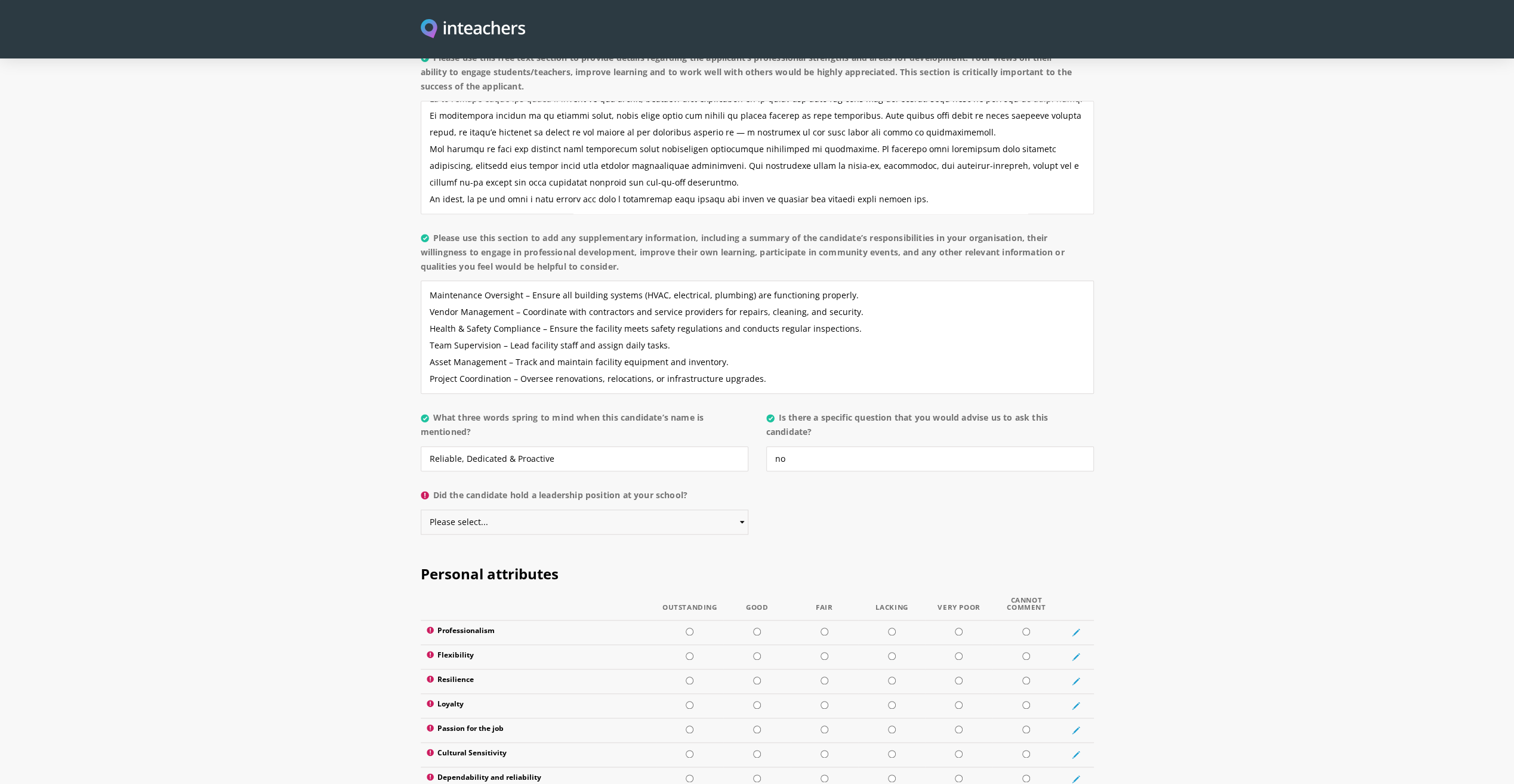
select select "Yes"
click at [421, 510] on select "Please select... Yes No" at bounding box center [585, 522] width 327 height 25
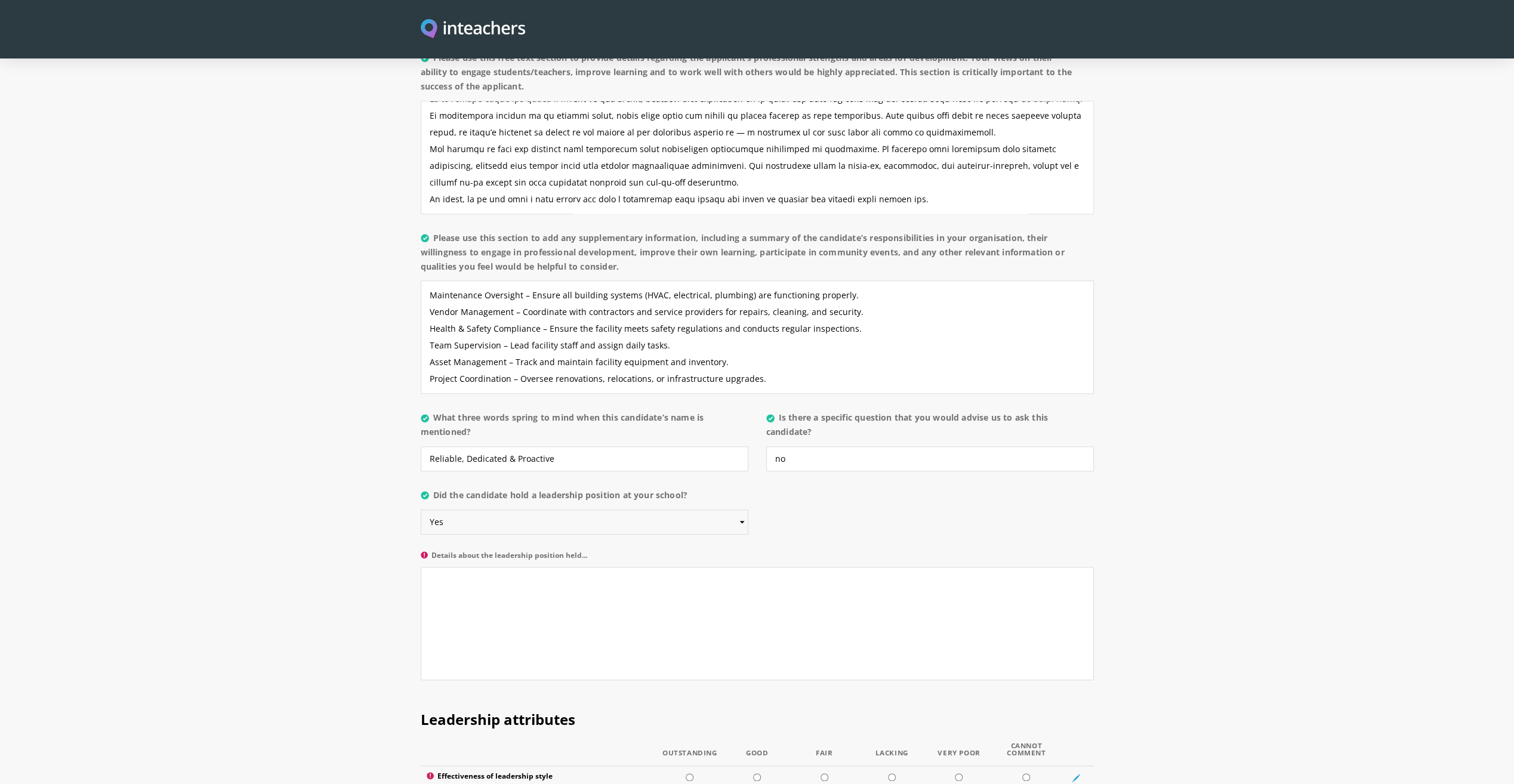
scroll to position [1014, 0]
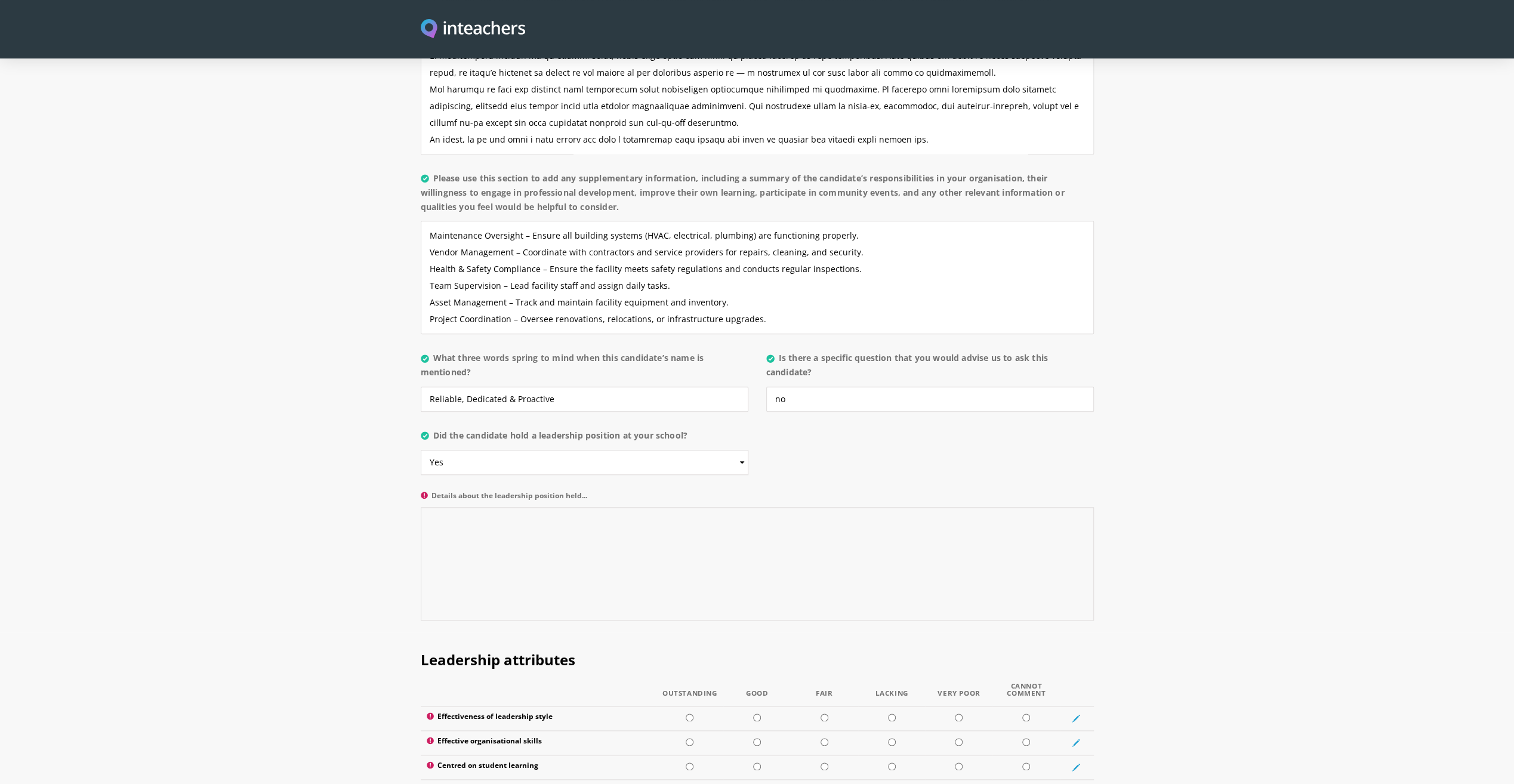
click at [433, 507] on textarea "Details about the leadership position held..." at bounding box center [758, 563] width 673 height 113
click at [543, 507] on textarea "He was leading the contractor team" at bounding box center [758, 563] width 673 height 113
click at [543, 507] on textarea "He was leading the contractor and subcontractors' team" at bounding box center [758, 563] width 673 height 113
click at [669, 507] on textarea "He was leading the contractor's and subcontractors' team" at bounding box center [758, 563] width 673 height 113
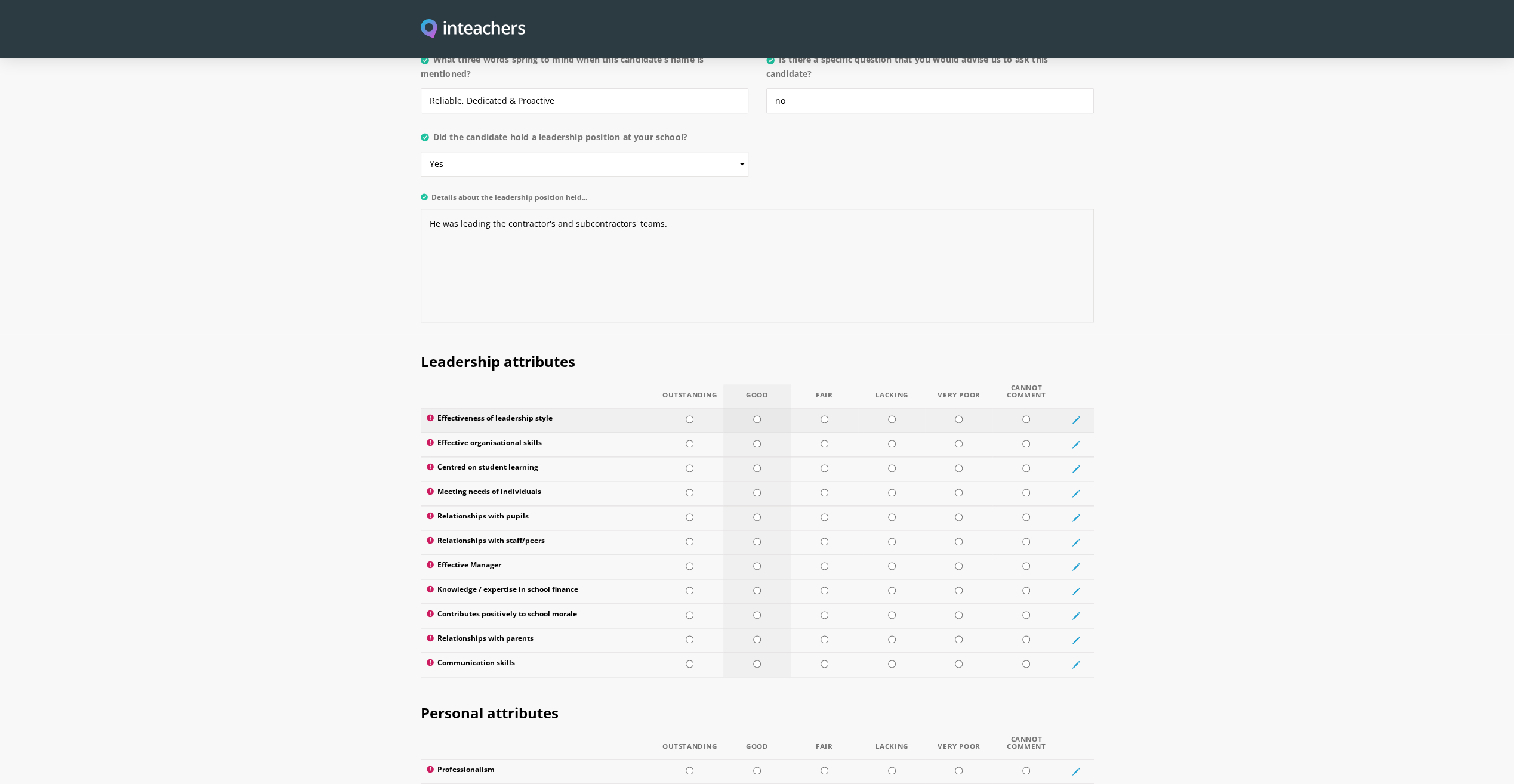
type textarea "He was leading the contractor's and subcontractors' teams."
click at [760, 415] on input "radio" at bounding box center [757, 418] width 8 height 8
radio input "true"
click at [686, 440] on input "radio" at bounding box center [690, 443] width 8 height 8
radio input "true"
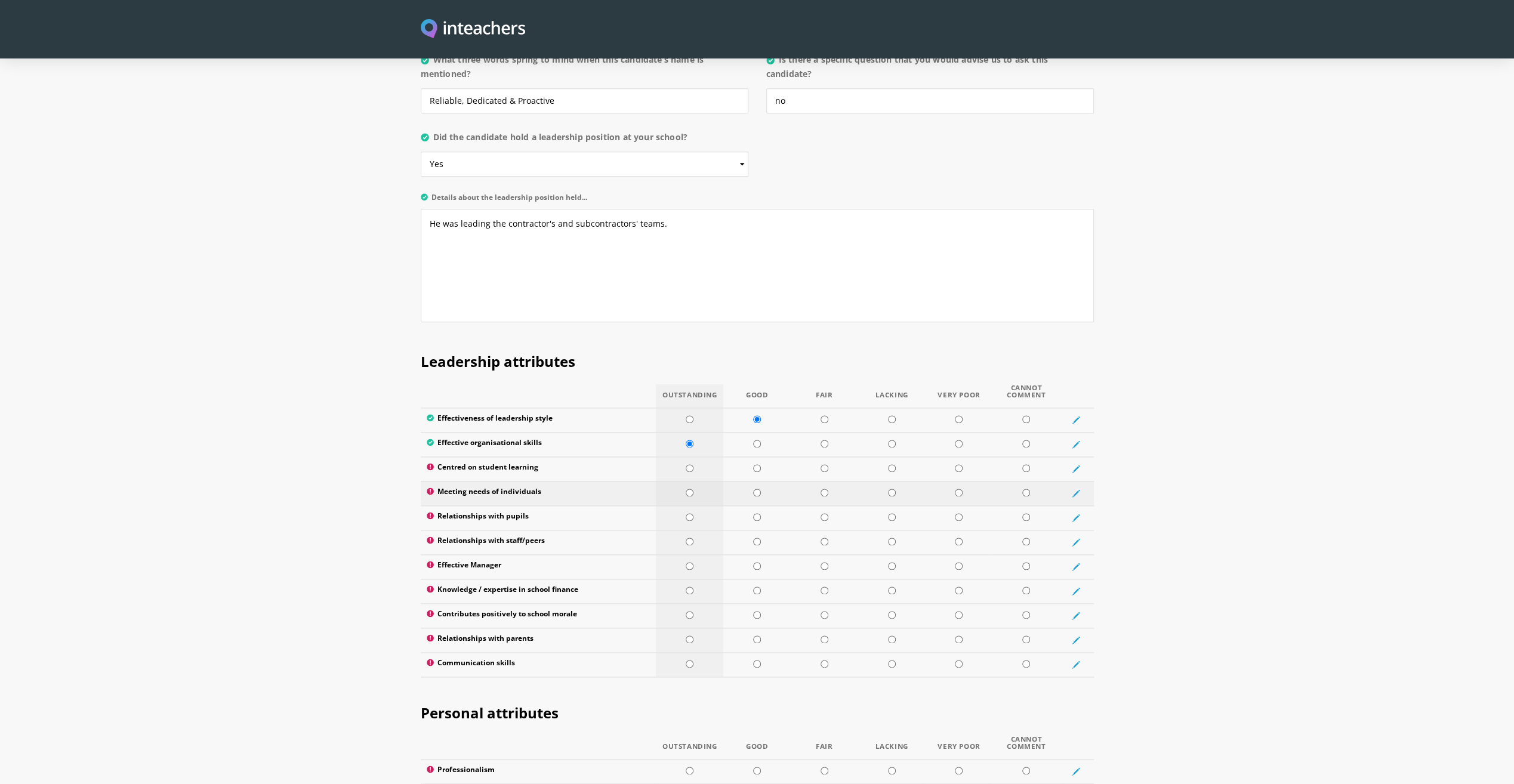
click at [690, 488] on input "radio" at bounding box center [690, 492] width 8 height 8
radio input "true"
click at [688, 513] on input "radio" at bounding box center [690, 516] width 8 height 8
radio input "true"
click at [689, 538] on input "radio" at bounding box center [690, 541] width 8 height 8
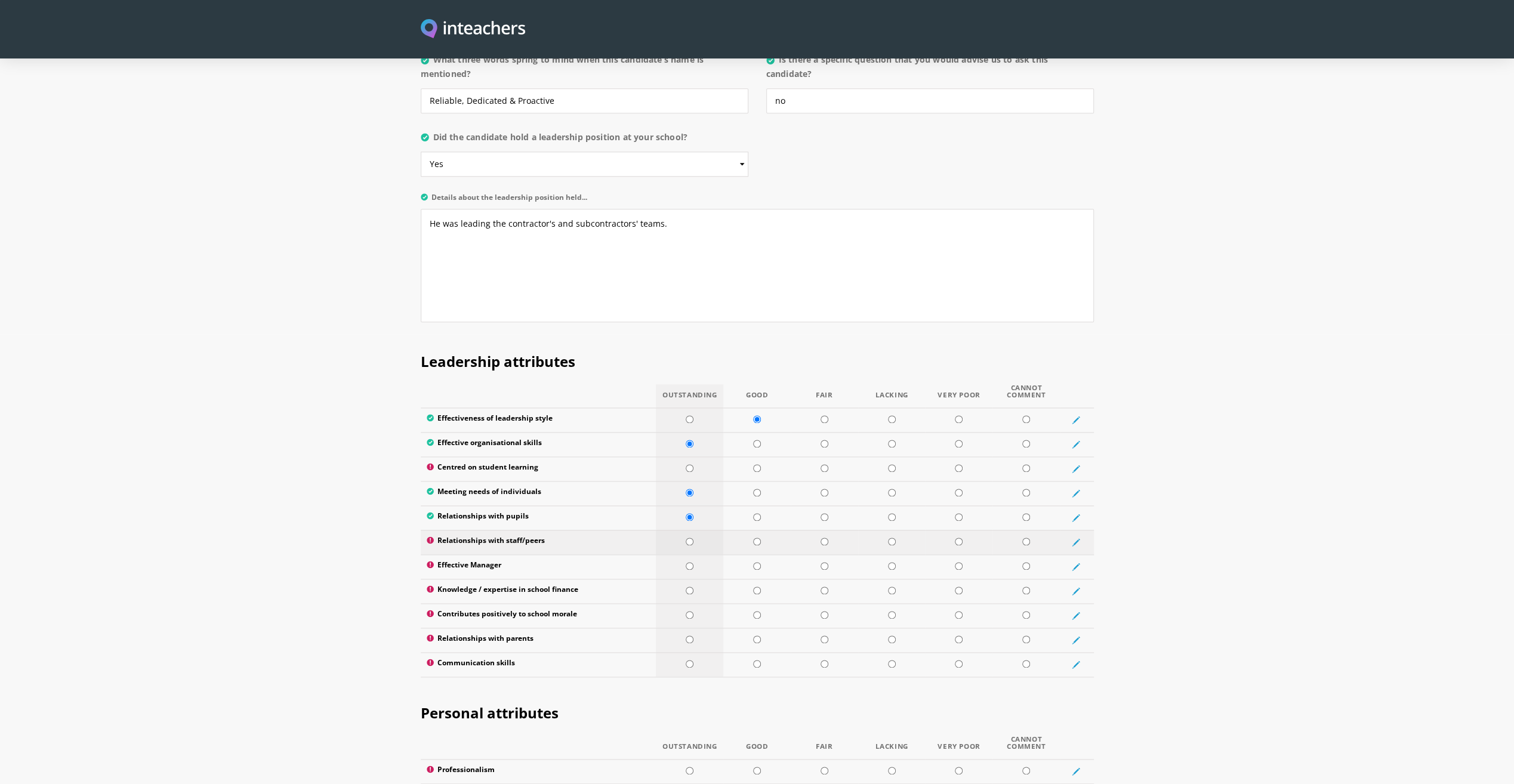
radio input "true"
click at [690, 562] on input "radio" at bounding box center [690, 566] width 8 height 8
radio input "true"
click at [758, 586] on input "radio" at bounding box center [757, 590] width 8 height 8
radio input "true"
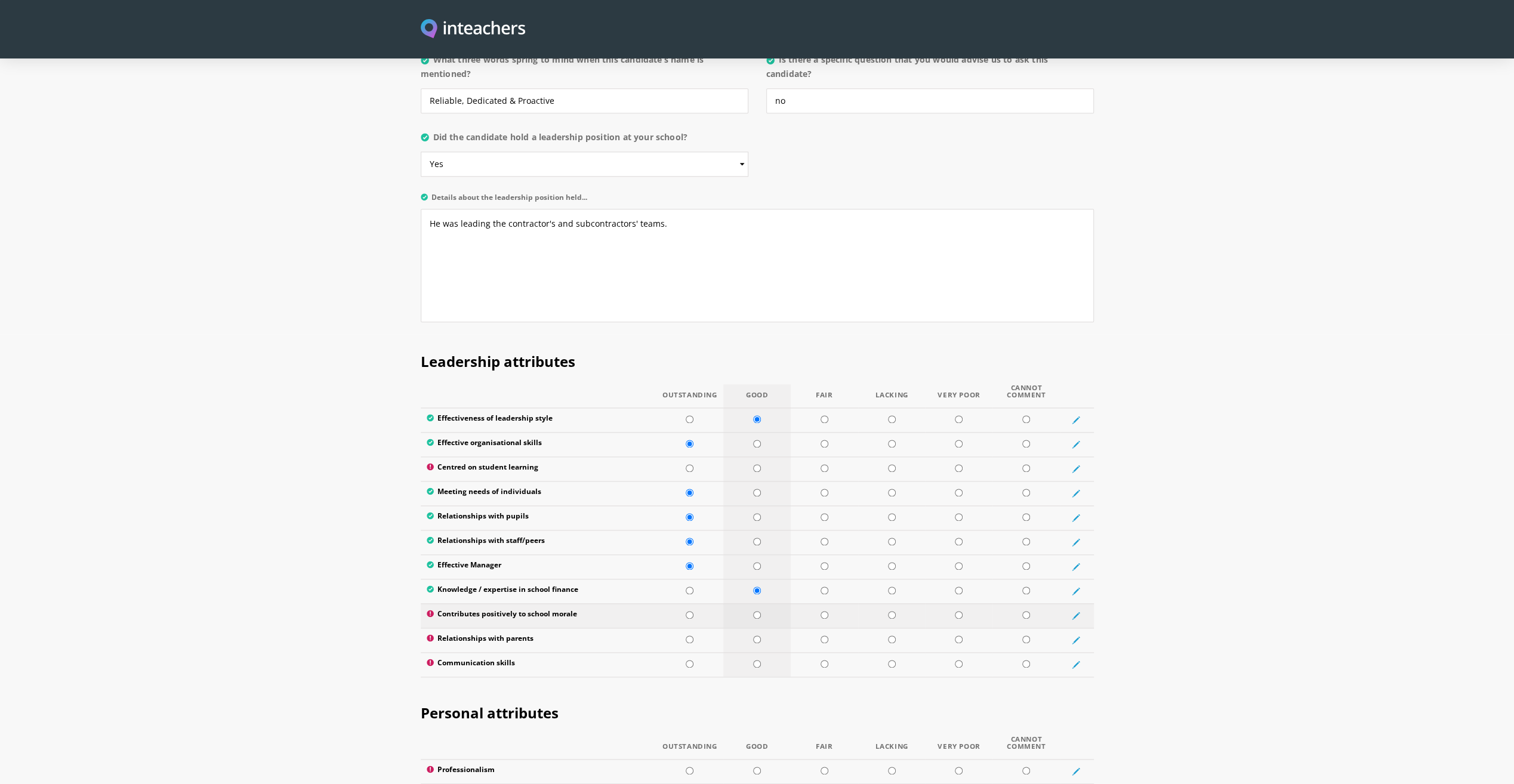
click at [757, 611] on input "radio" at bounding box center [757, 614] width 8 height 8
radio input "true"
click at [689, 636] on input "radio" at bounding box center [690, 639] width 8 height 8
radio input "true"
click at [691, 652] on td at bounding box center [690, 664] width 67 height 25
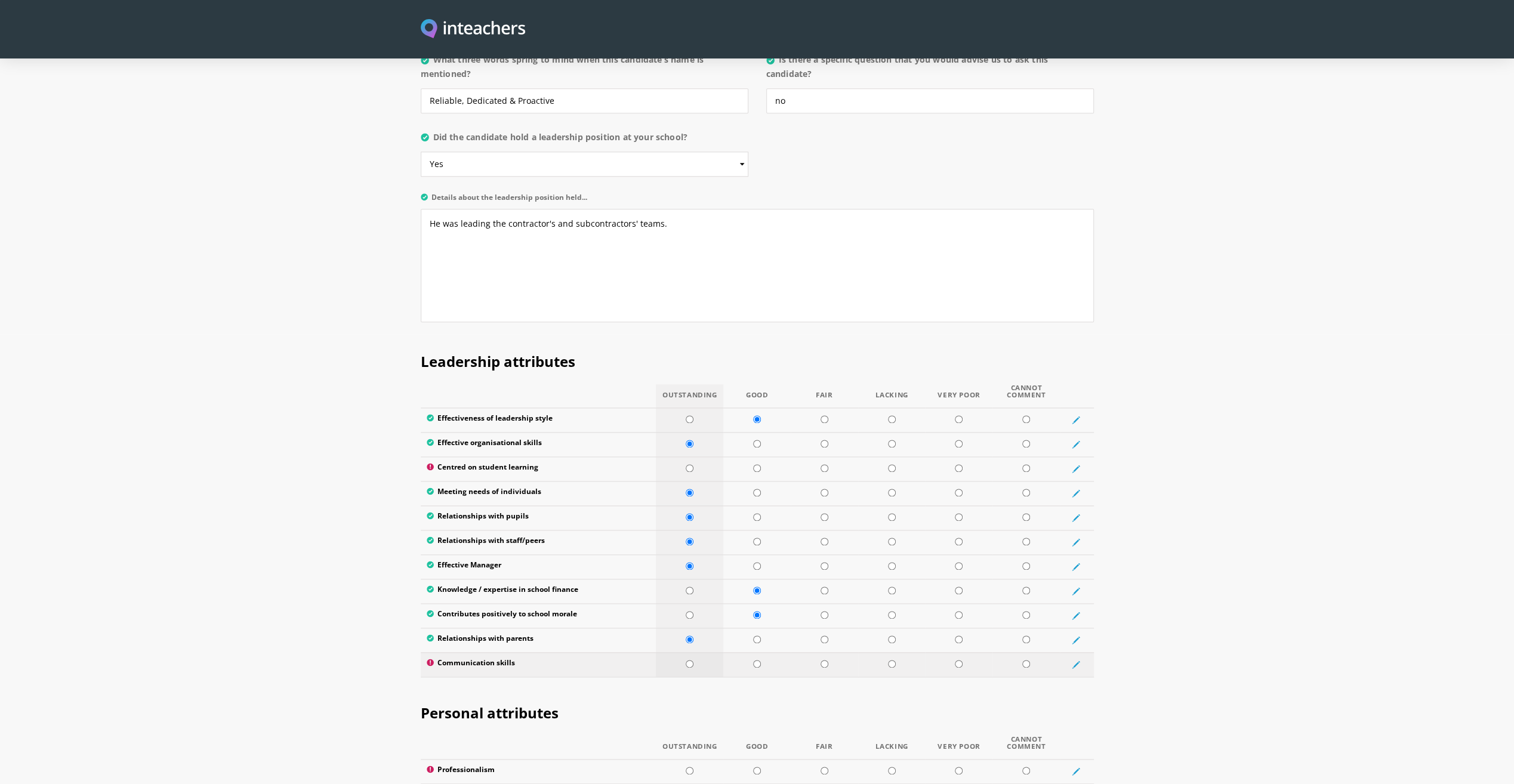
radio input "true"
click at [690, 464] on input "radio" at bounding box center [690, 468] width 8 height 8
radio input "true"
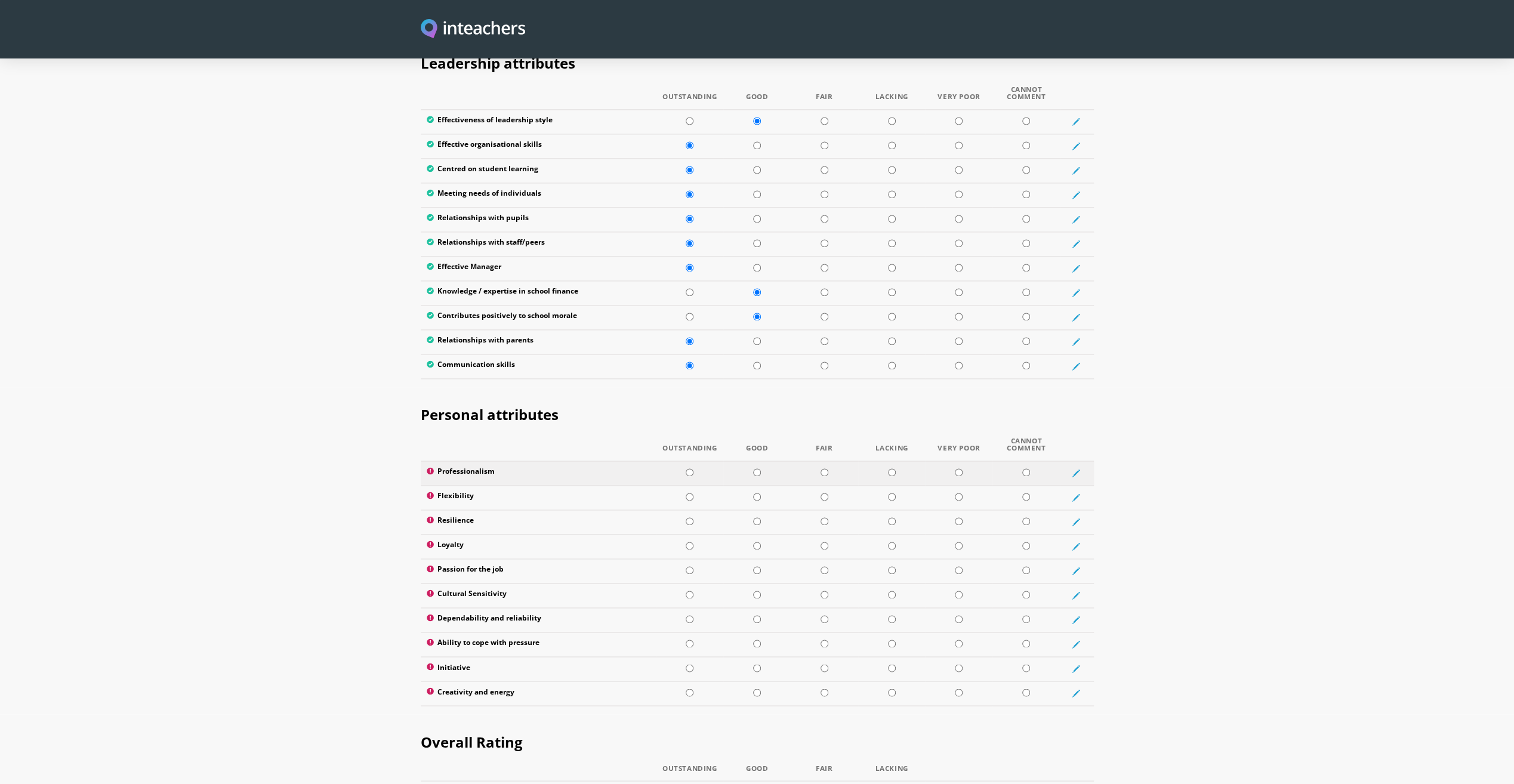
scroll to position [1671, 0]
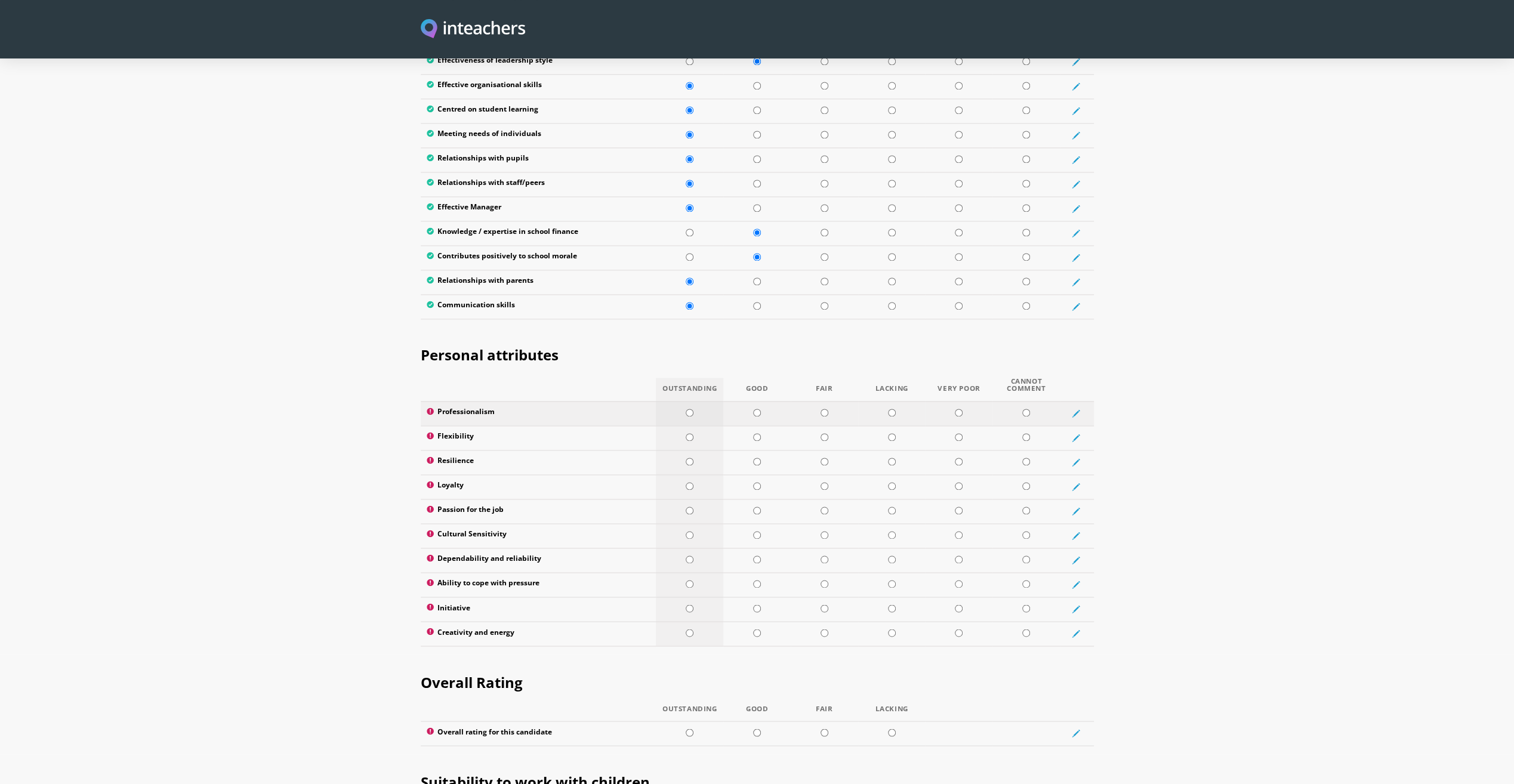
click at [694, 401] on td at bounding box center [690, 413] width 67 height 25
radio input "true"
click at [690, 433] on input "radio" at bounding box center [690, 436] width 8 height 8
radio input "true"
click at [757, 458] on input "radio" at bounding box center [757, 461] width 8 height 8
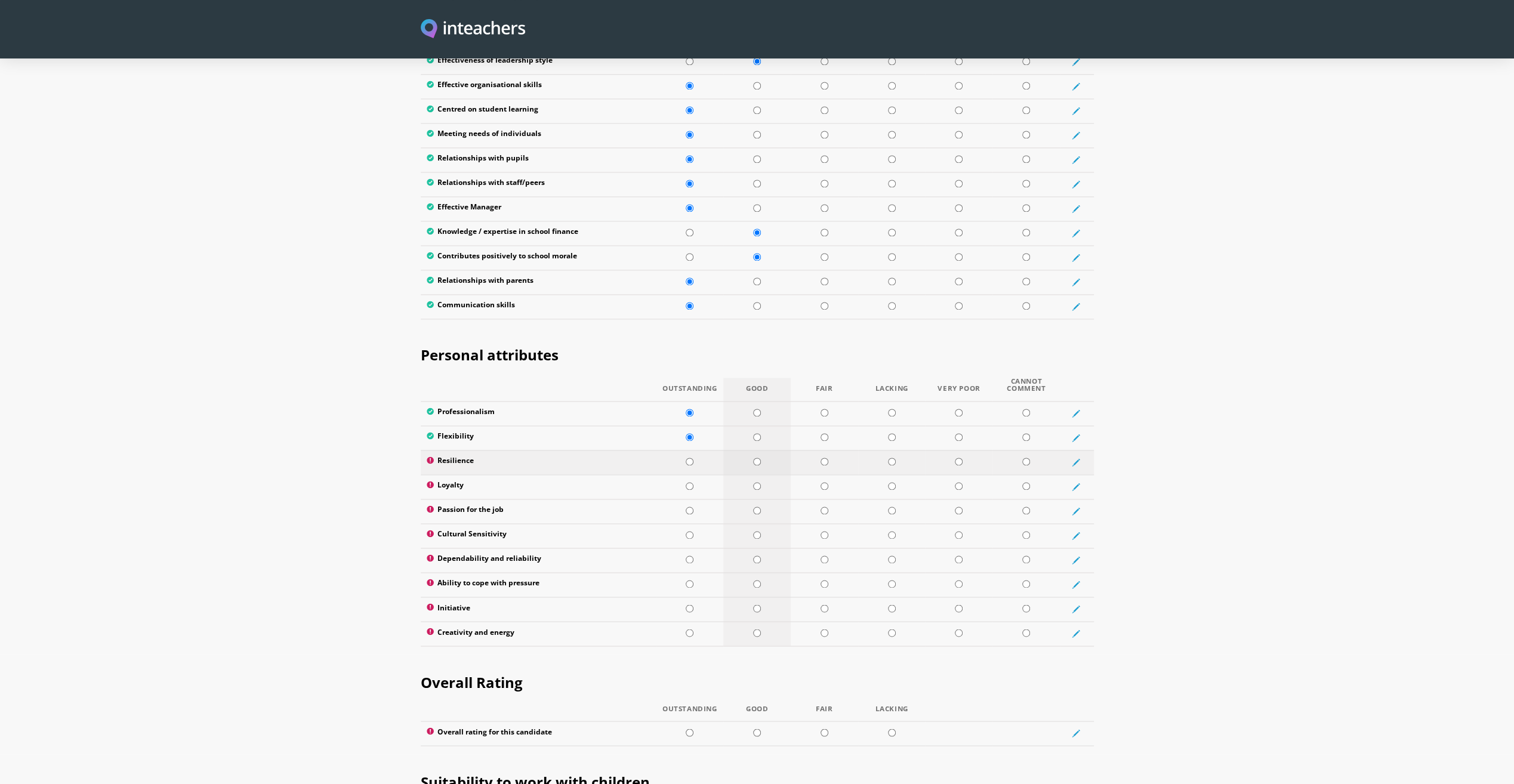
radio input "true"
click at [689, 475] on td at bounding box center [690, 487] width 67 height 25
radio input "true"
click at [691, 499] on td at bounding box center [690, 510] width 67 height 25
radio input "true"
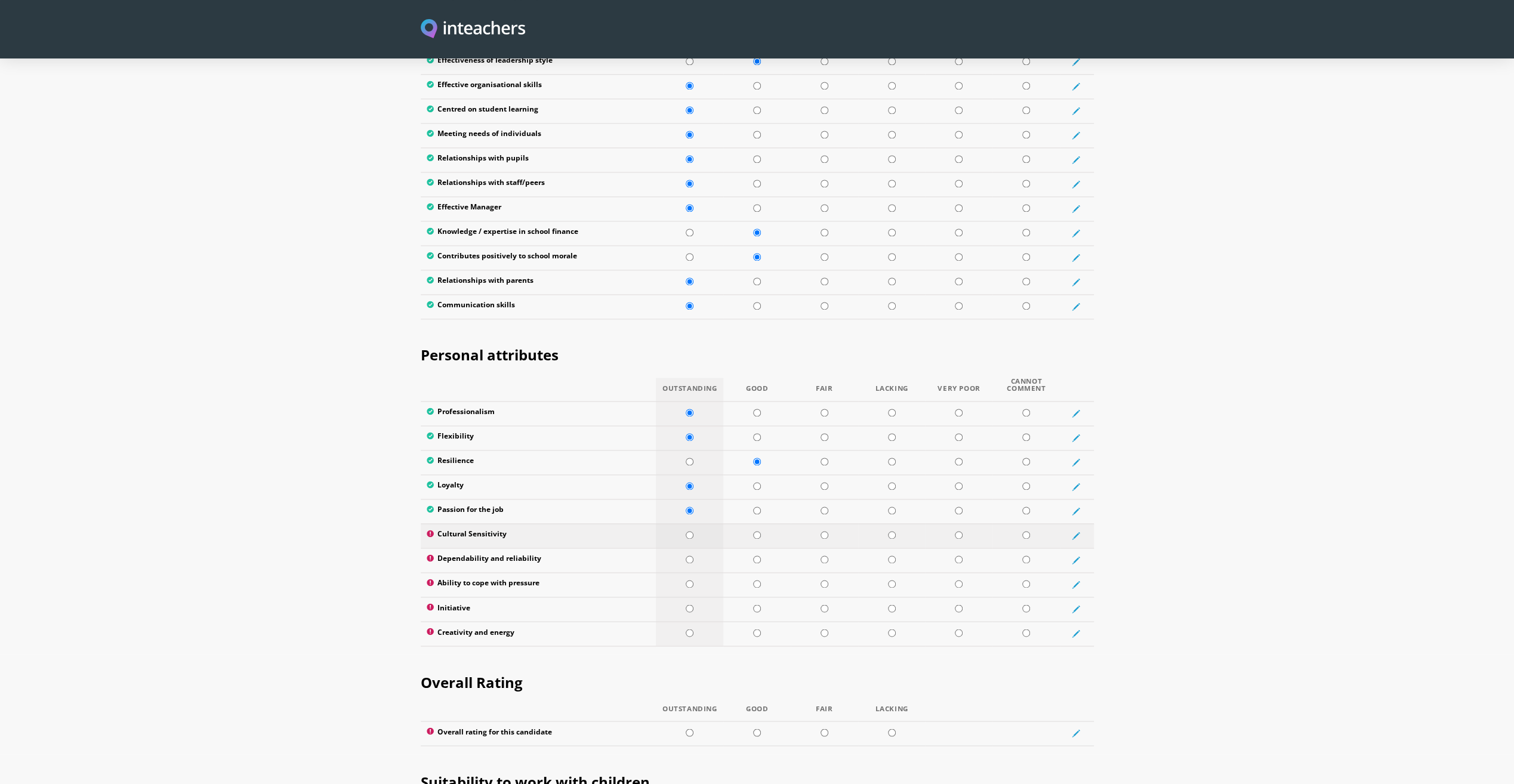
click at [688, 531] on input "radio" at bounding box center [690, 534] width 8 height 8
radio input "true"
click at [690, 556] on input "radio" at bounding box center [690, 559] width 8 height 8
radio input "true"
click at [690, 580] on input "radio" at bounding box center [690, 584] width 8 height 8
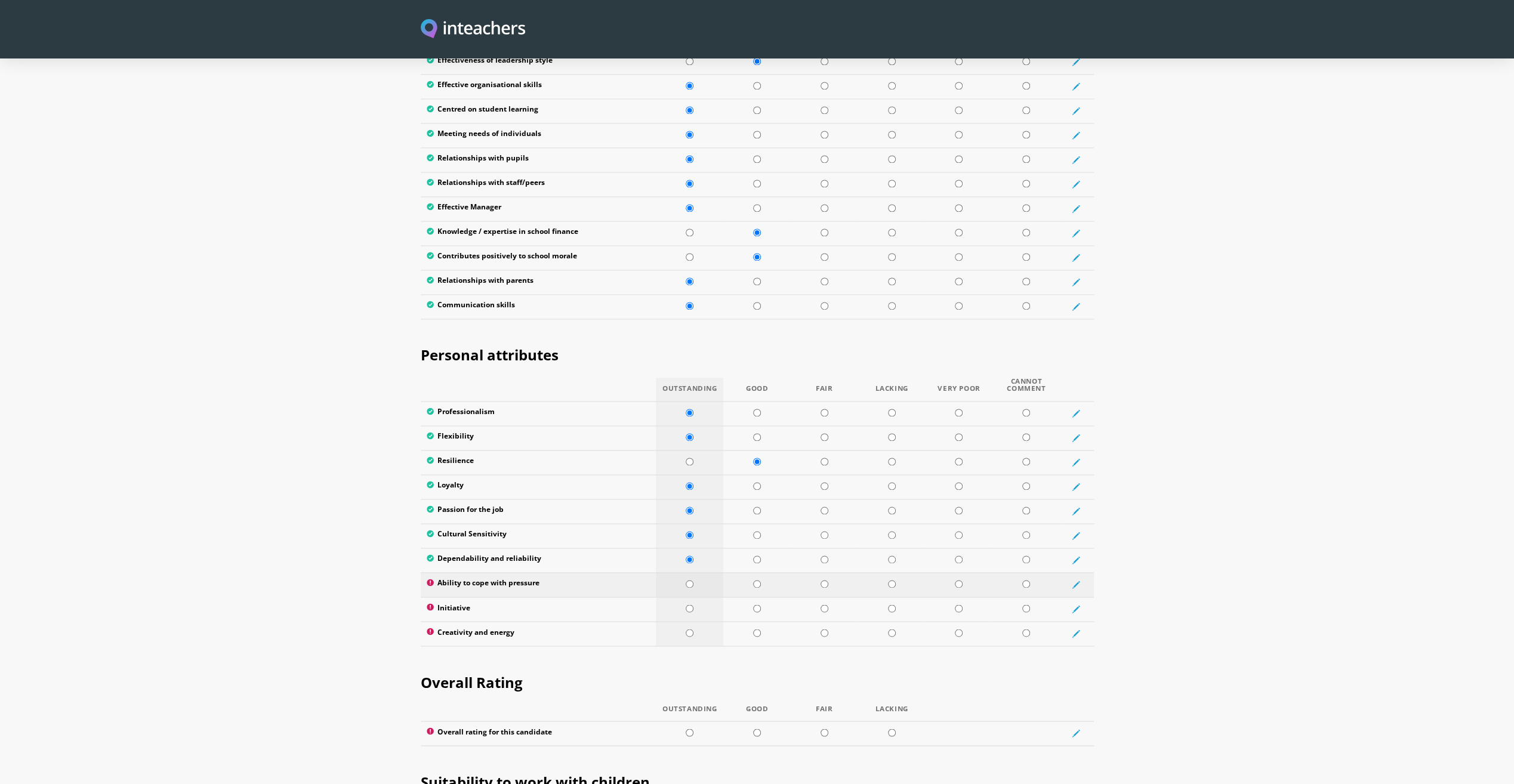
radio input "true"
click at [691, 597] on td at bounding box center [690, 608] width 67 height 25
radio input "true"
click at [687, 629] on input "radio" at bounding box center [690, 632] width 8 height 8
radio input "true"
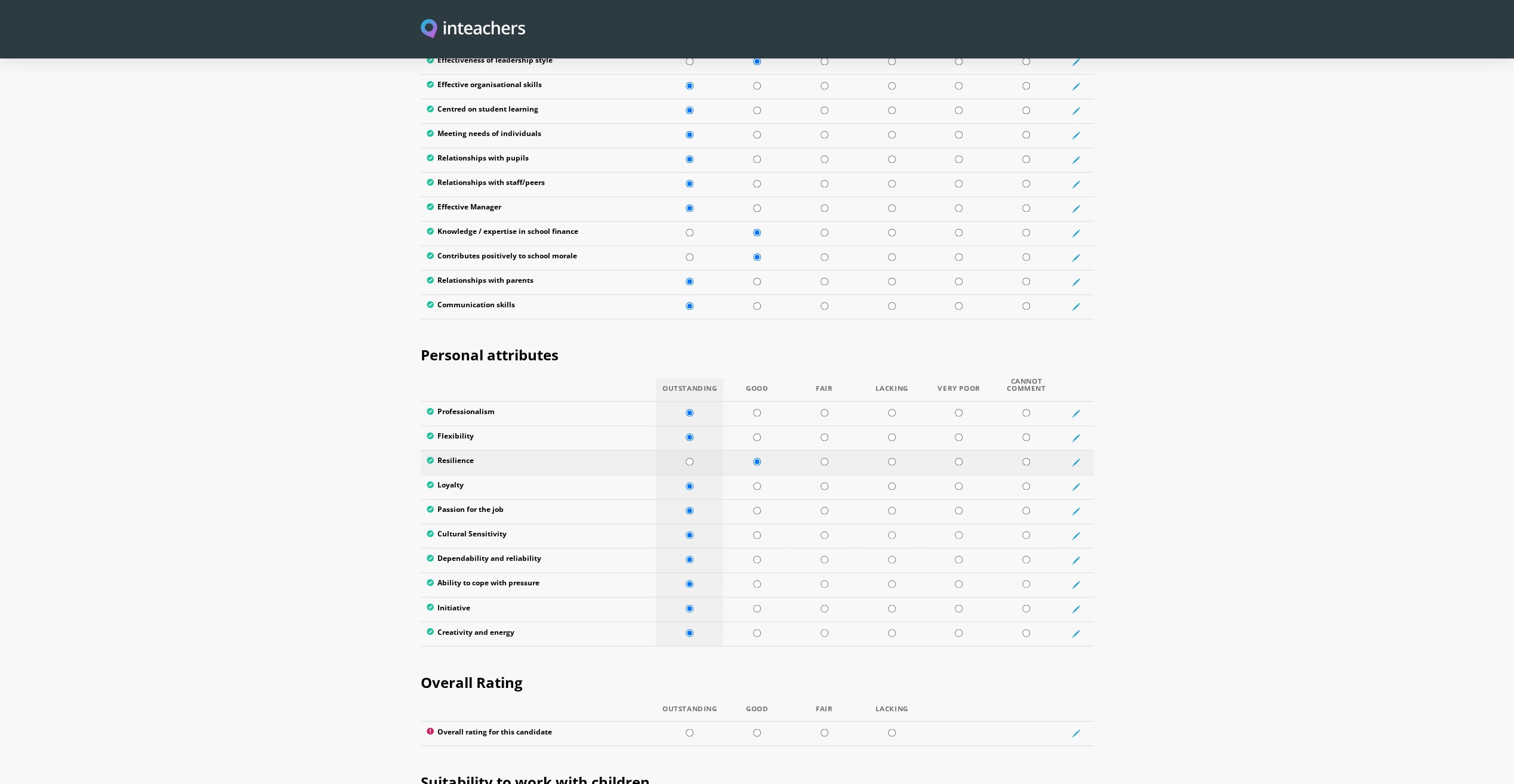
click at [693, 458] on input "radio" at bounding box center [690, 461] width 8 height 8
radio input "true"
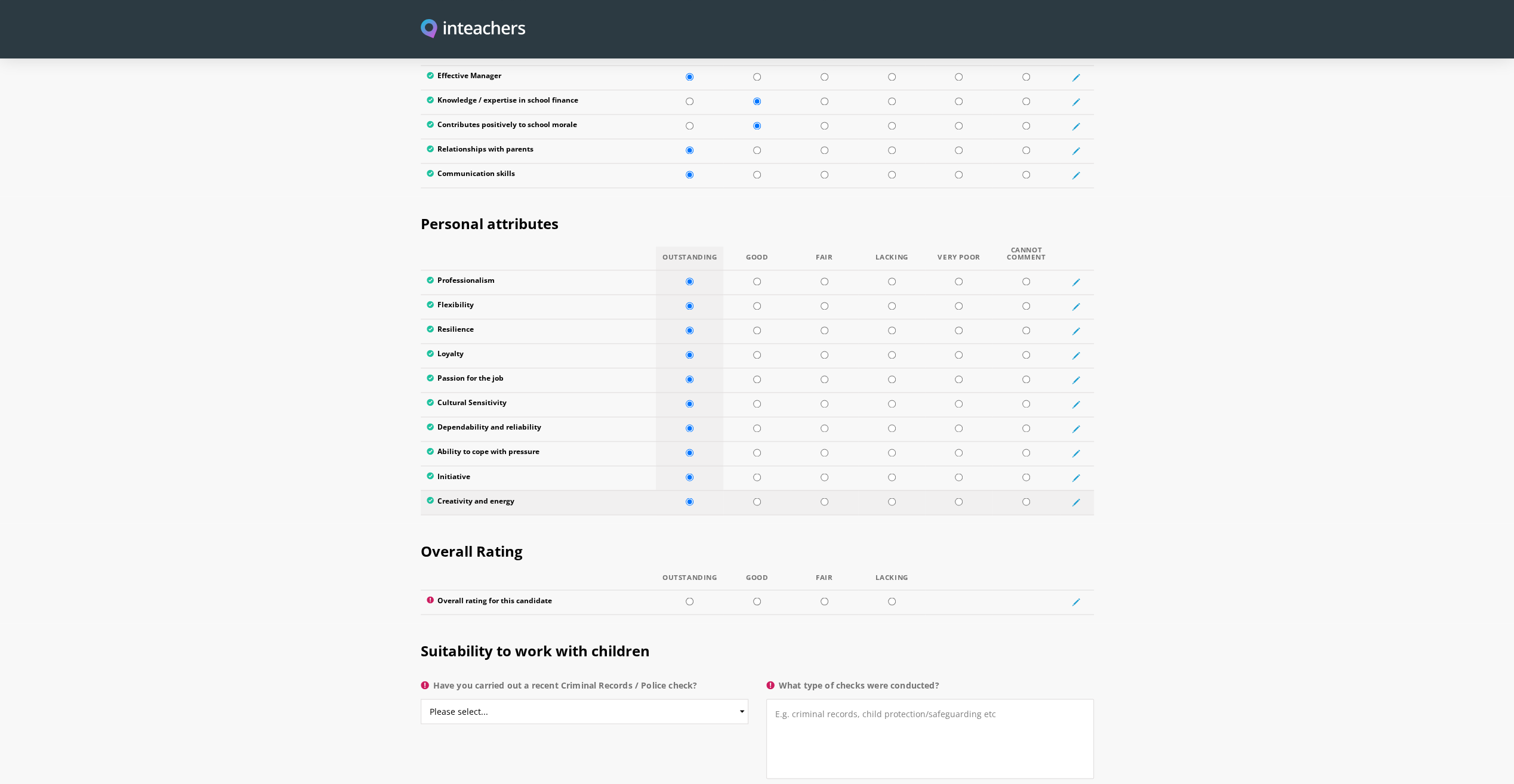
scroll to position [1910, 0]
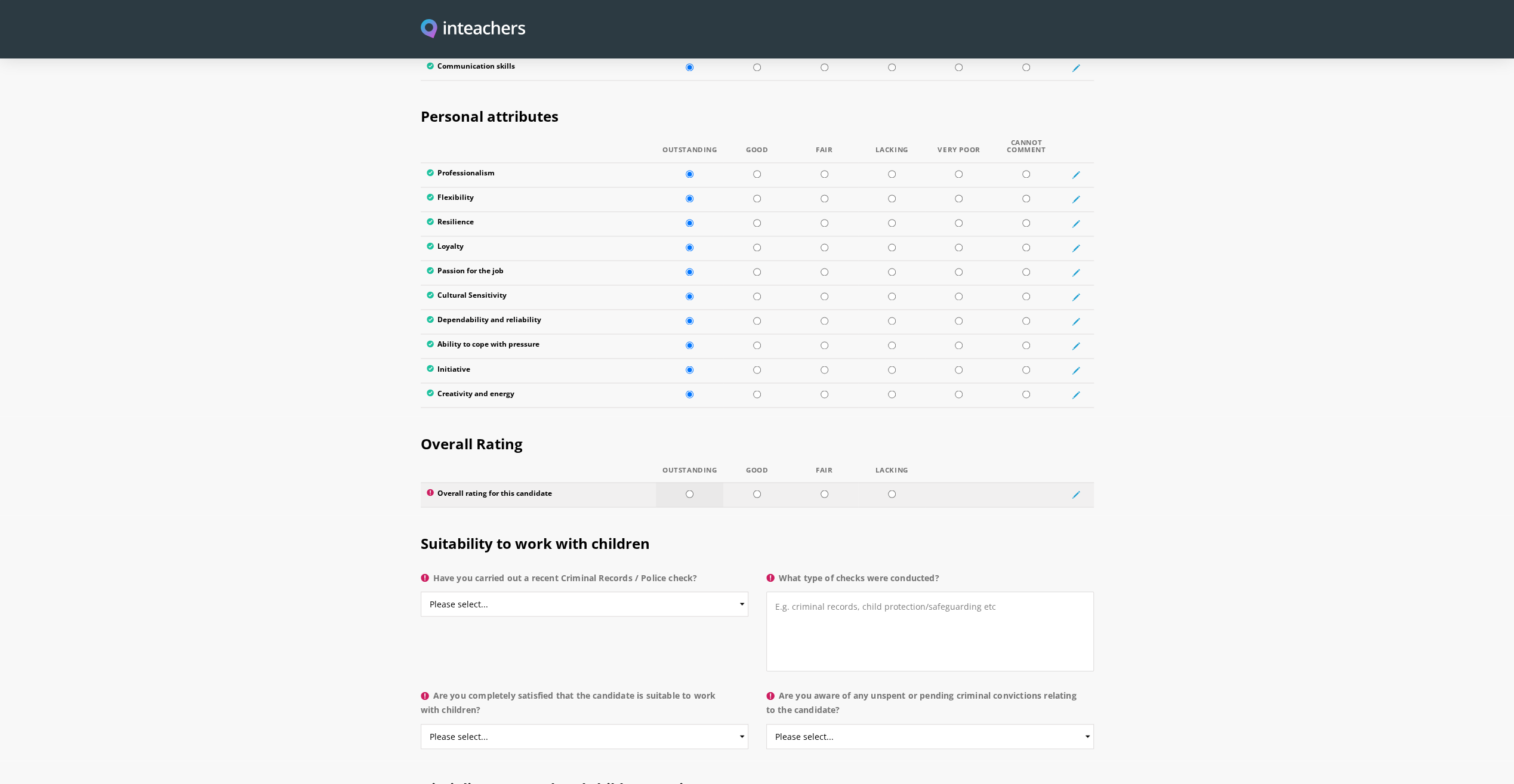
click at [692, 490] on input "radio" at bounding box center [690, 493] width 8 height 8
radio input "true"
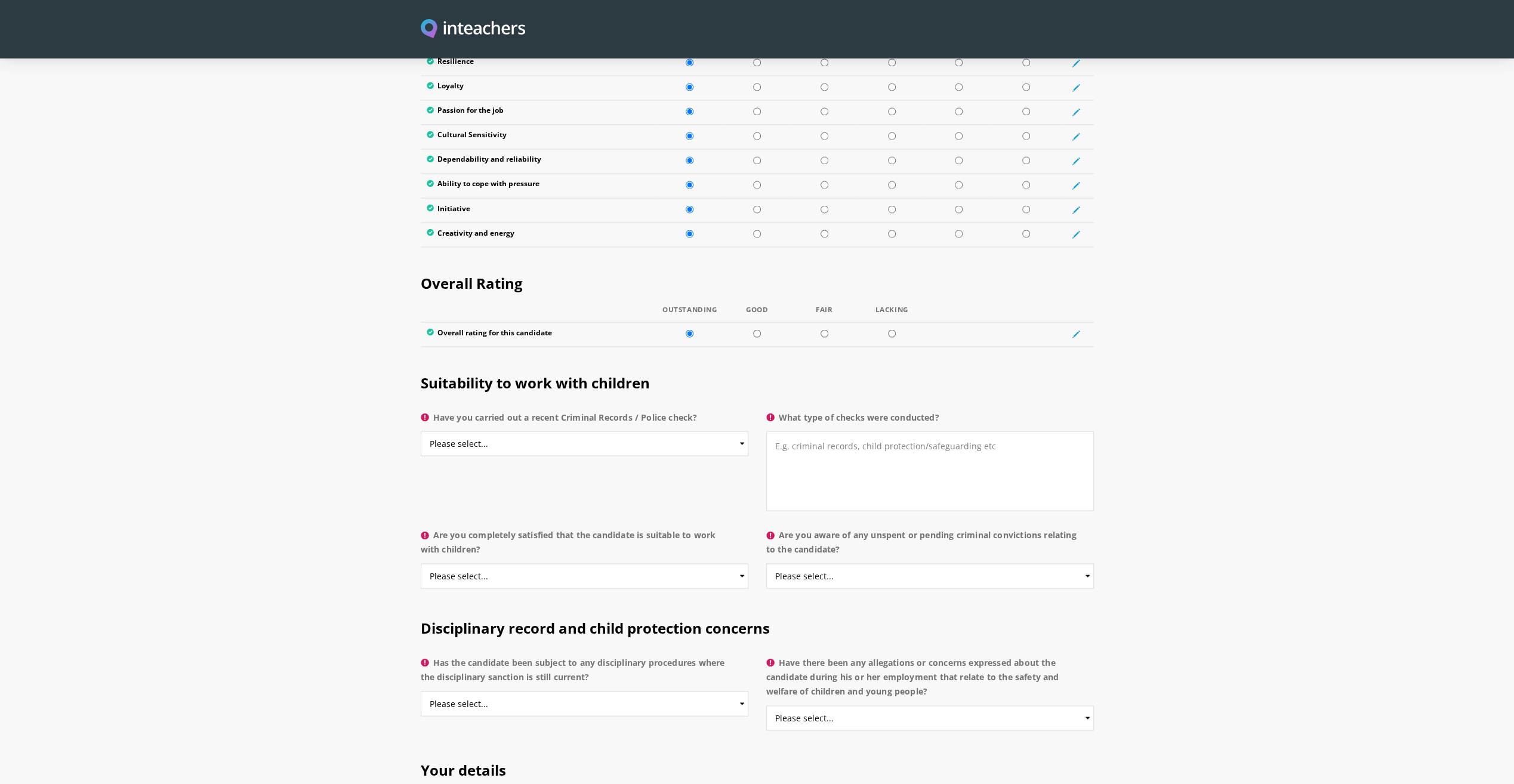
scroll to position [2089, 0]
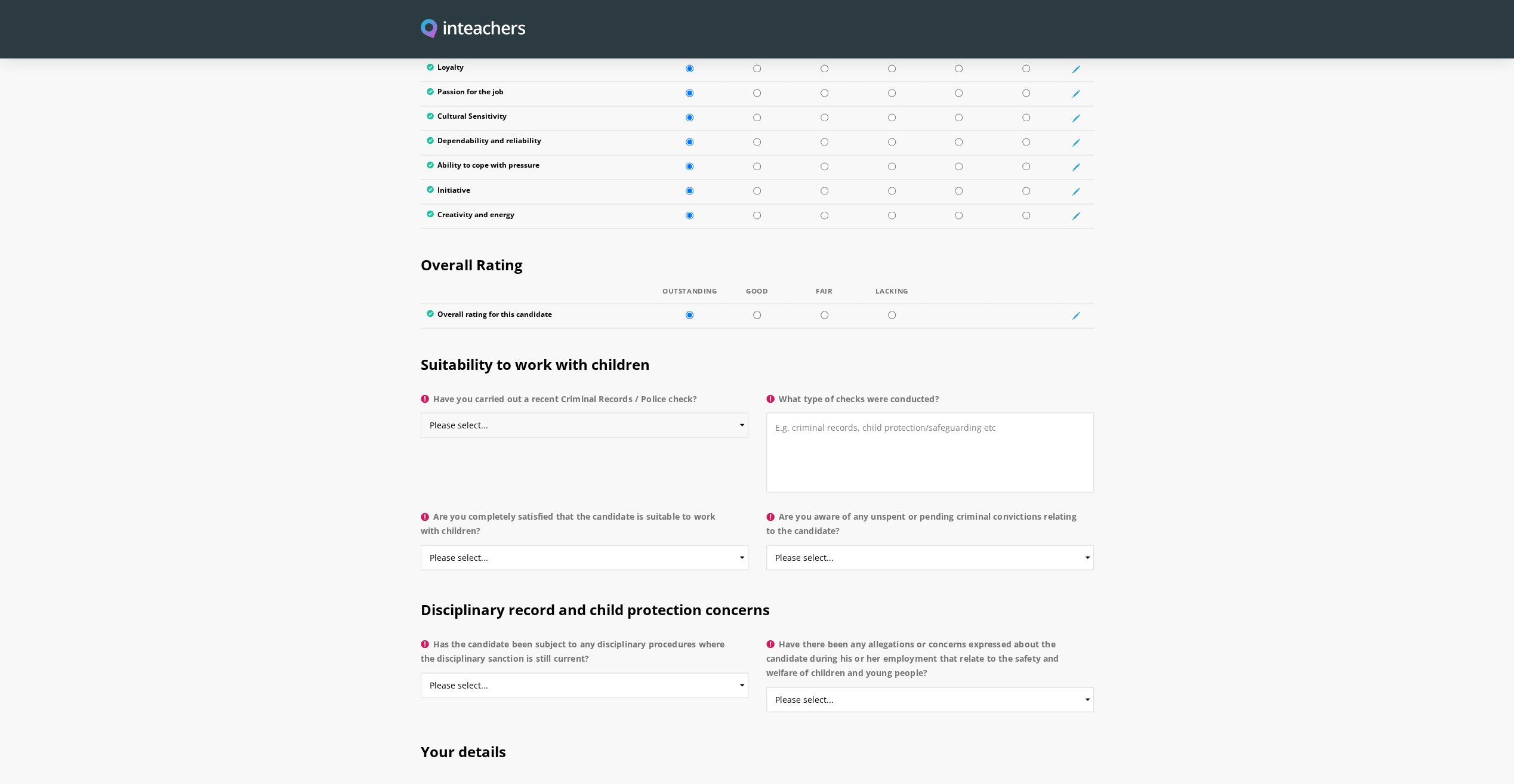
click at [495, 412] on select "Please select... Yes No Do not know" at bounding box center [585, 424] width 327 height 25
click at [421, 412] on select "Please select... Yes No Do not know" at bounding box center [585, 424] width 327 height 25
click at [509, 412] on select "Please select... Yes No Do not know" at bounding box center [585, 424] width 327 height 25
select select "Do not know"
click at [421, 412] on select "Please select... Yes No Do not know" at bounding box center [585, 424] width 327 height 25
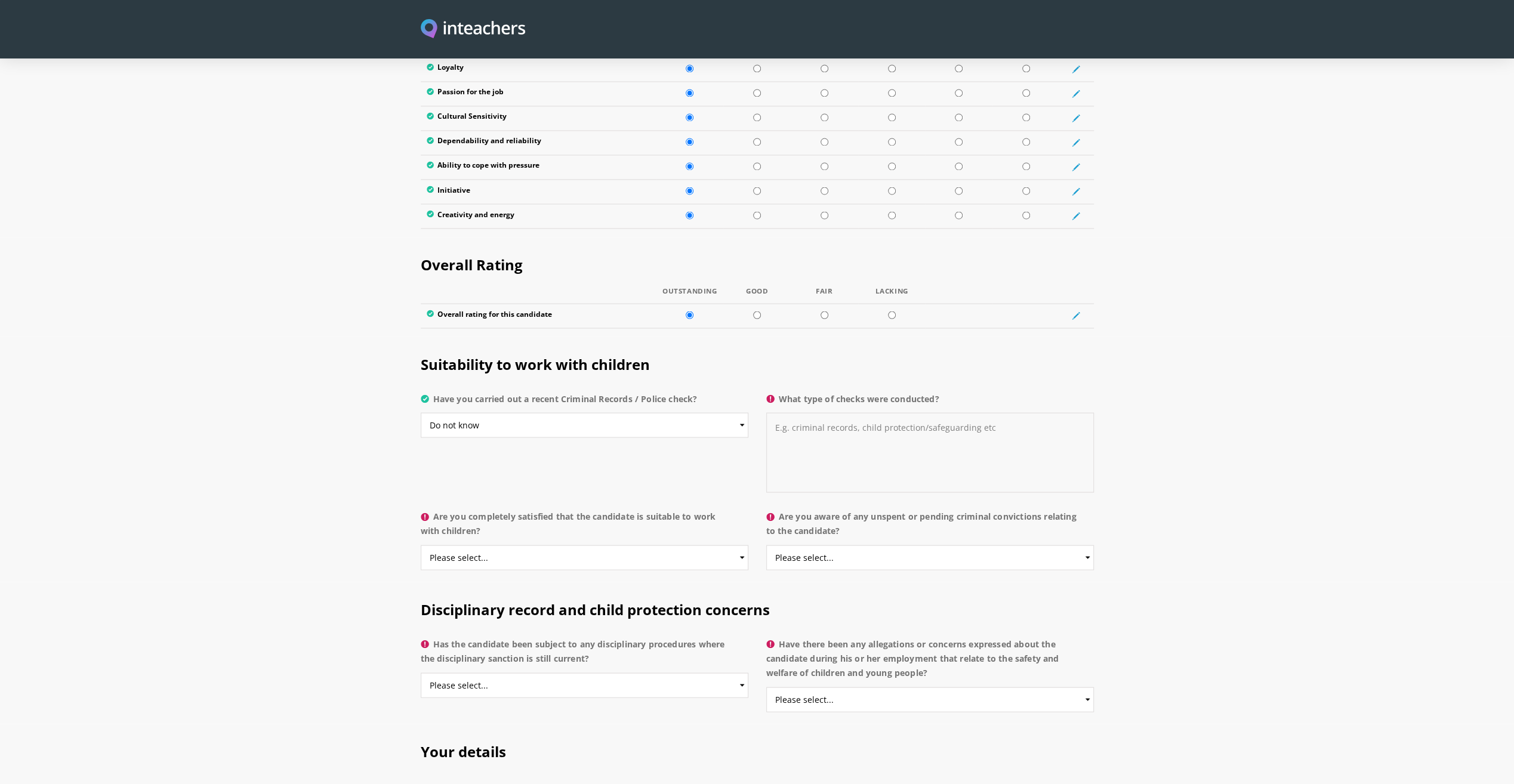
click at [819, 412] on textarea "What type of checks were conducted?" at bounding box center [930, 453] width 327 height 80
type textarea "N/A"
click at [513, 545] on select "Please select... Yes No Do not know" at bounding box center [585, 556] width 327 height 25
select select "Yes"
click at [421, 545] on select "Please select... Yes No Do not know" at bounding box center [585, 556] width 327 height 25
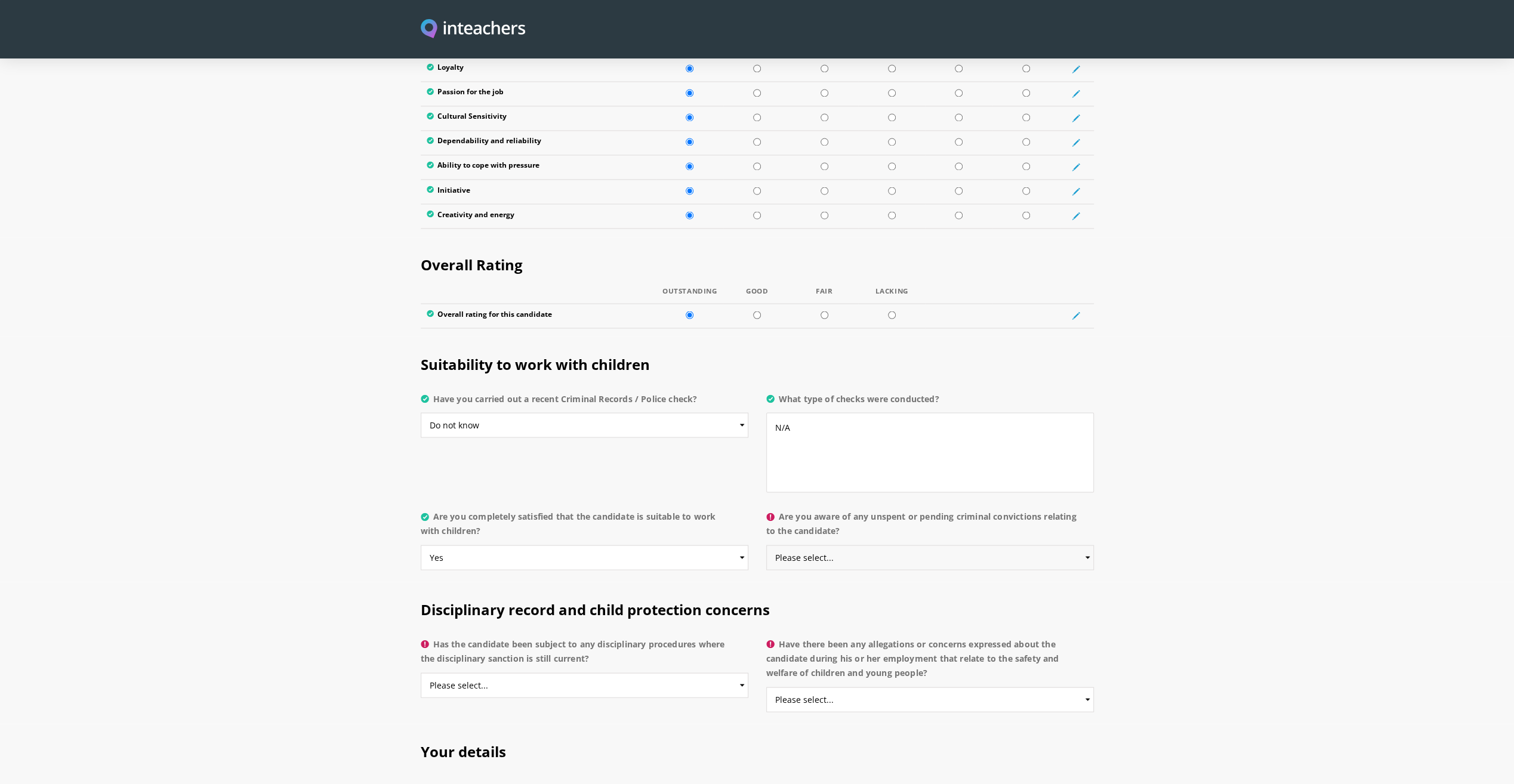
click at [830, 545] on select "Please select... Yes No Do not know" at bounding box center [930, 556] width 327 height 25
select select "Do not know"
click at [766, 545] on select "Please select... Yes No Do not know" at bounding box center [930, 556] width 327 height 25
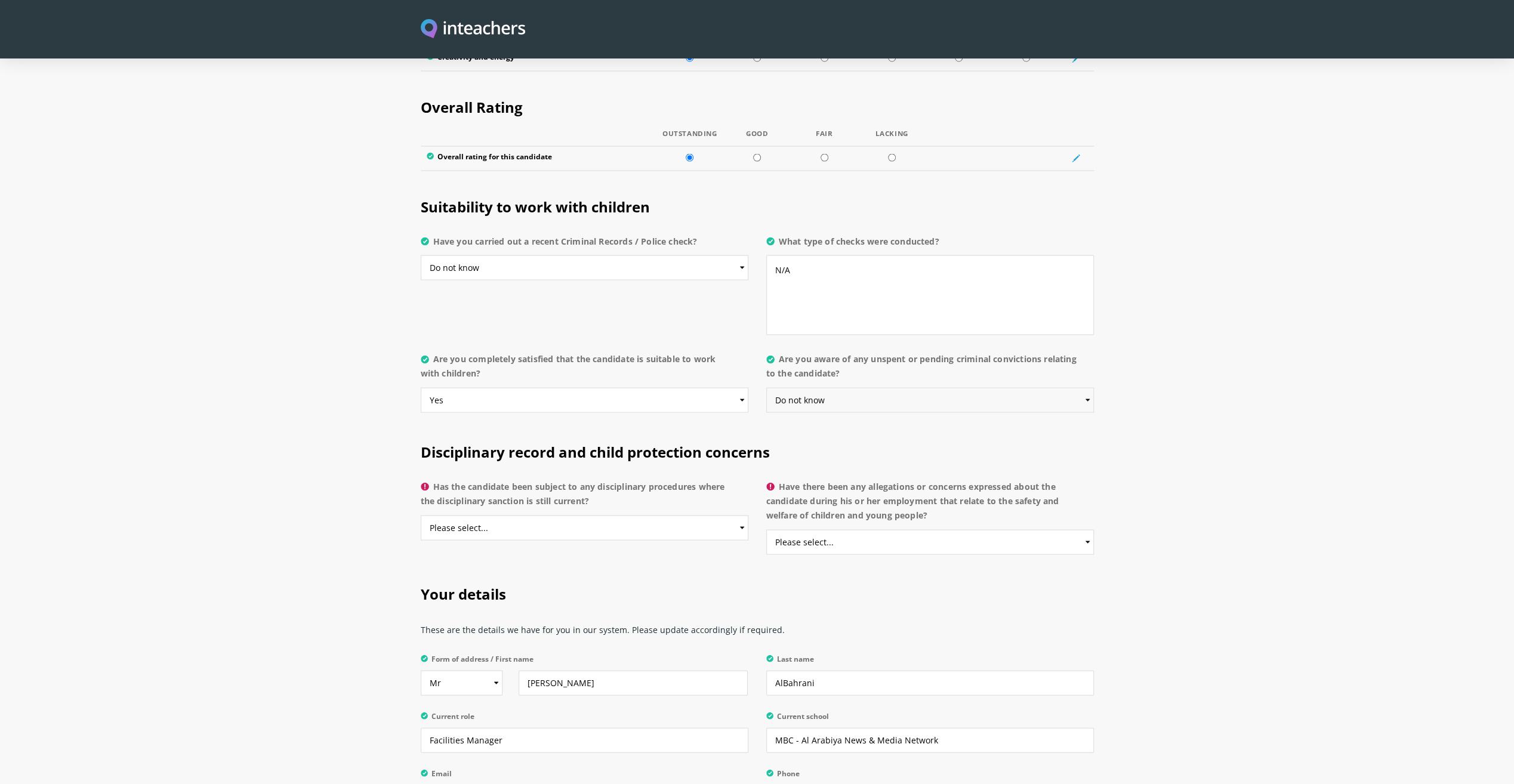
scroll to position [2268, 0]
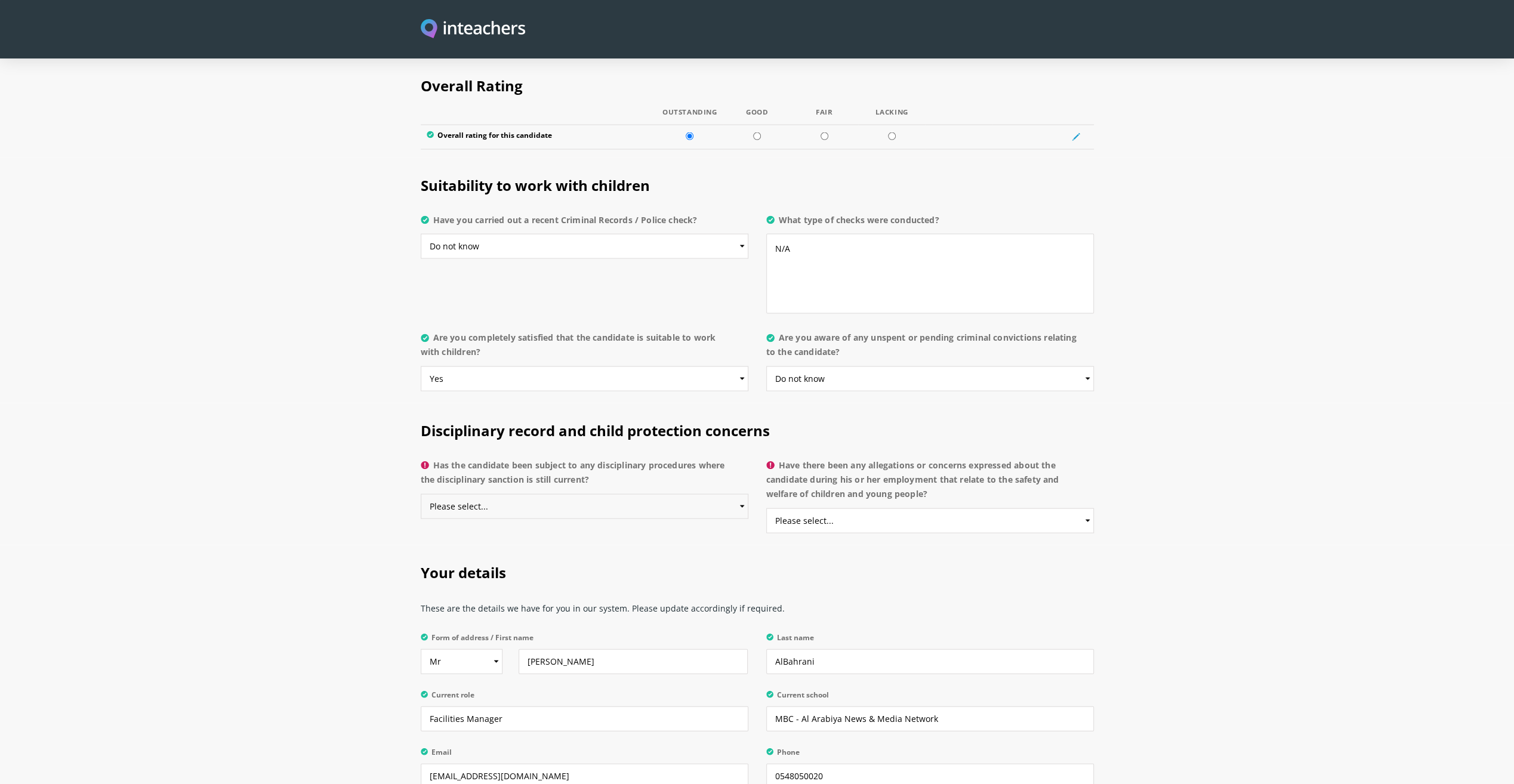
click at [548, 493] on select "Please select... Yes No Do not know" at bounding box center [585, 505] width 327 height 25
select select "Do not know"
click at [421, 493] on select "Please select... Yes No Do not know" at bounding box center [585, 505] width 327 height 25
click at [840, 494] on p "Have there been any allegations or concerns expressed about the candidate durin…" at bounding box center [930, 499] width 327 height 92
click at [814, 508] on select "Please select... Yes No Do not know" at bounding box center [930, 520] width 327 height 25
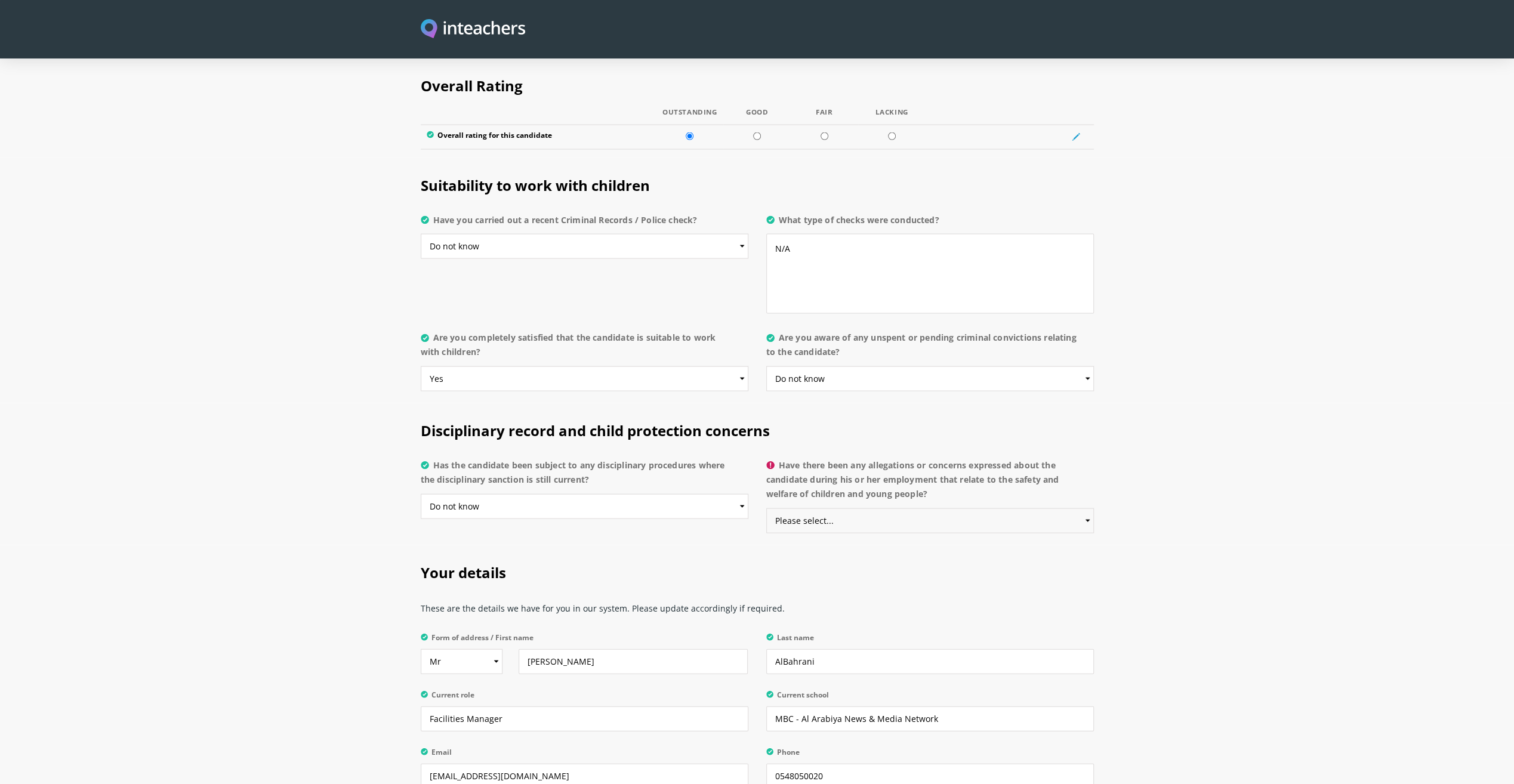
select select "No"
click at [766, 508] on select "Please select... Yes No Do not know" at bounding box center [930, 520] width 327 height 25
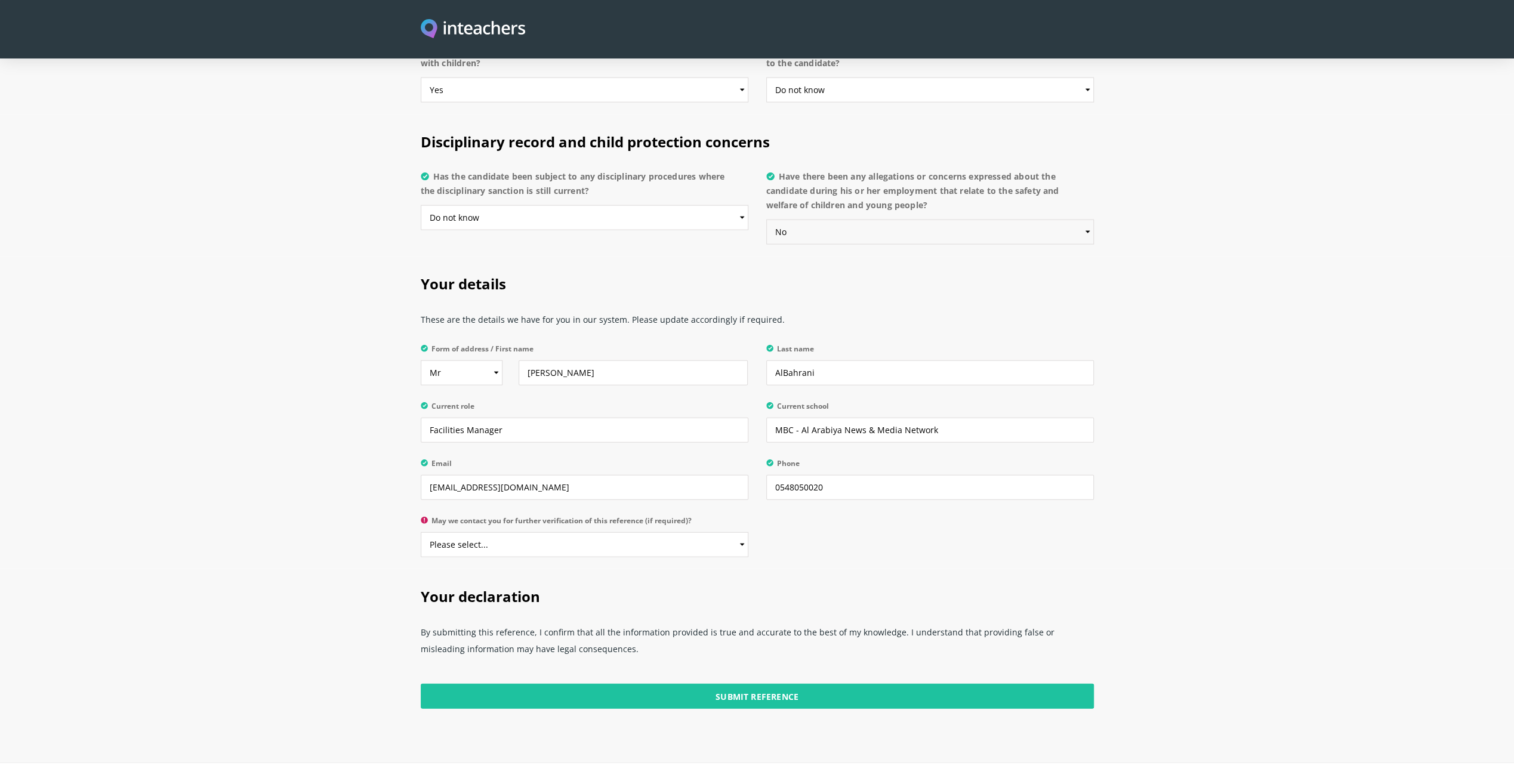
scroll to position [2566, 0]
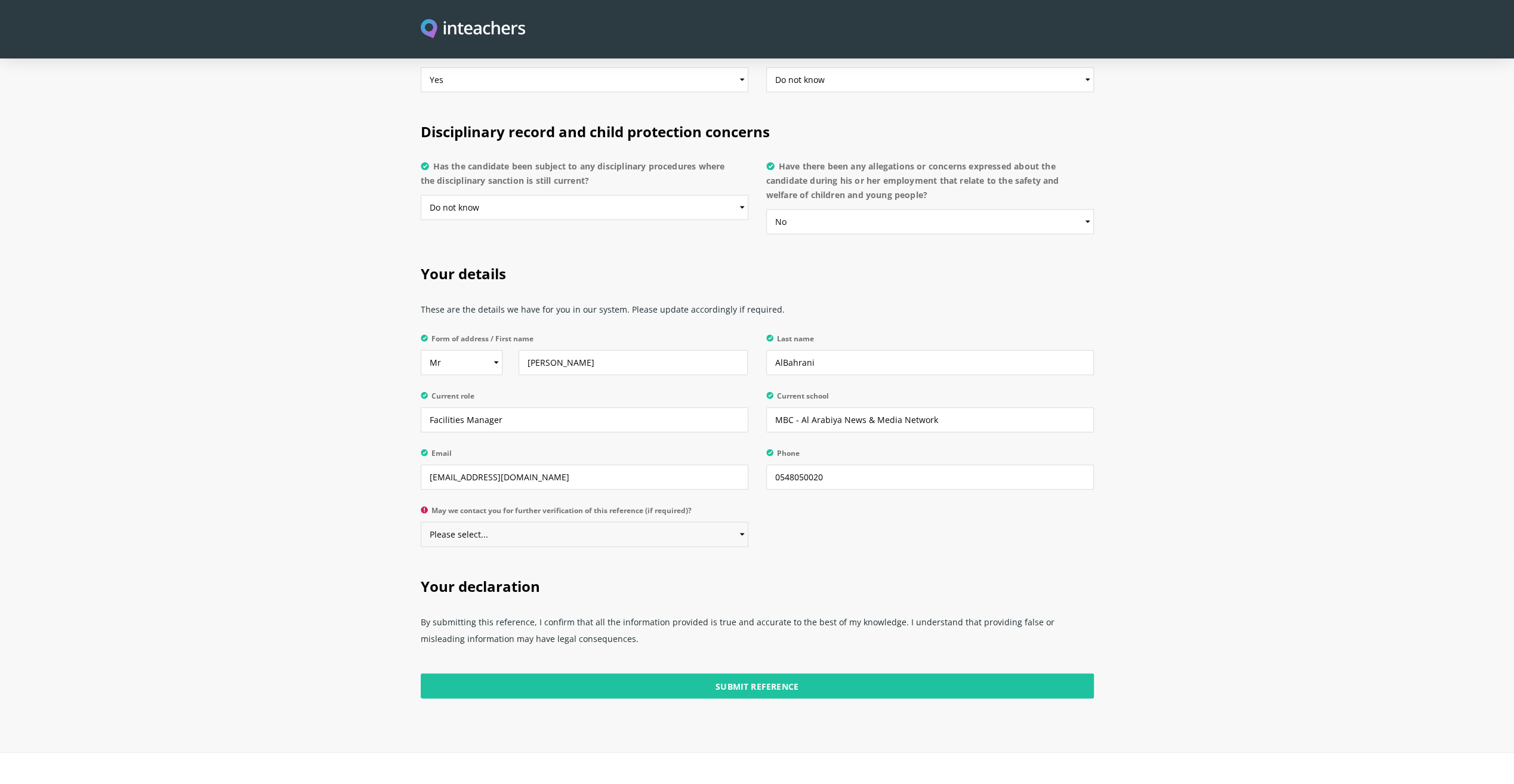
click at [546, 522] on select "Please select... Yes No" at bounding box center [585, 534] width 327 height 25
select select "Yes"
click at [421, 522] on select "Please select... Yes No" at bounding box center [585, 534] width 327 height 25
click at [839, 507] on div "Your details These are the details we have for you in our system. Please update…" at bounding box center [757, 402] width 688 height 313
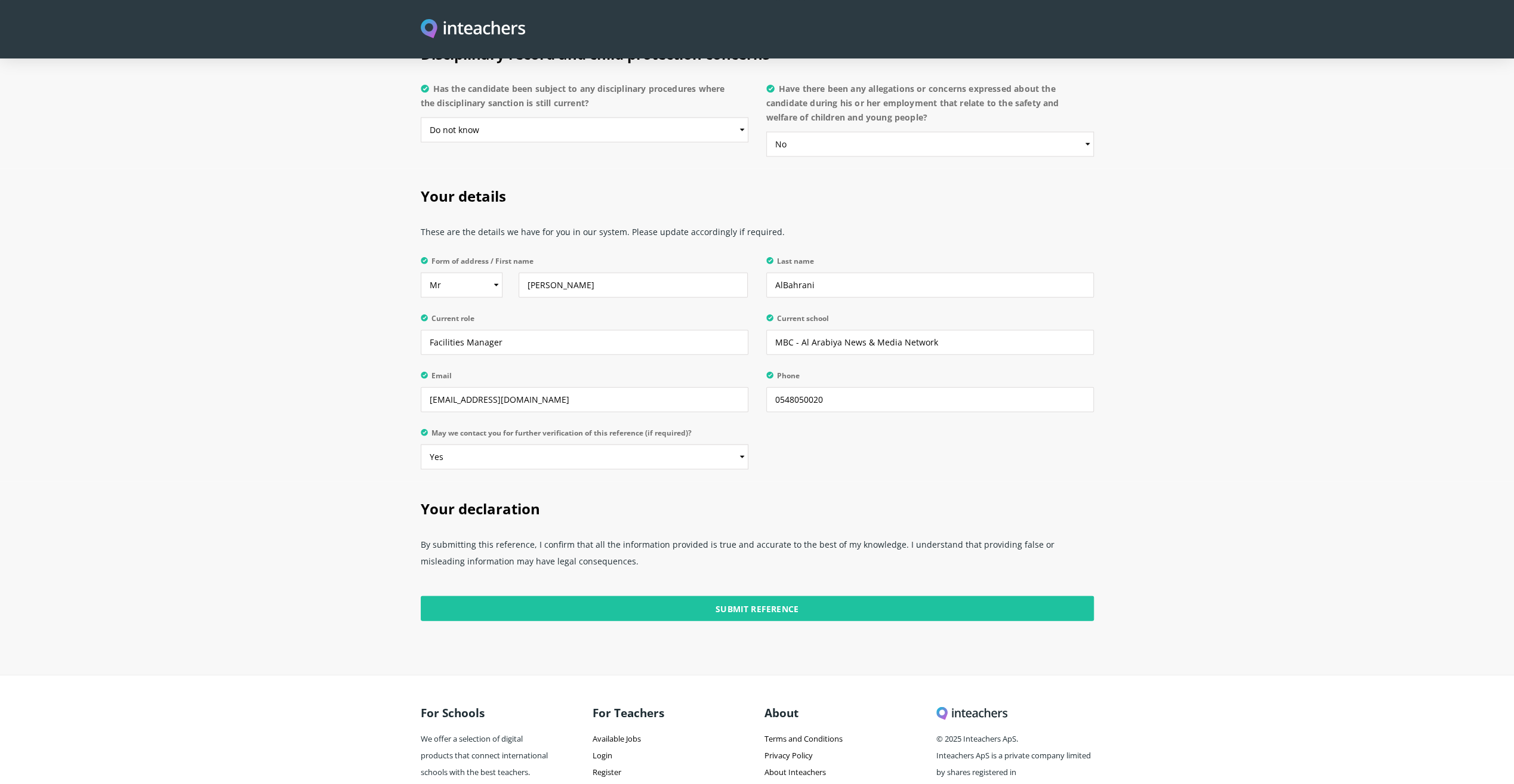
scroll to position [2672, 0]
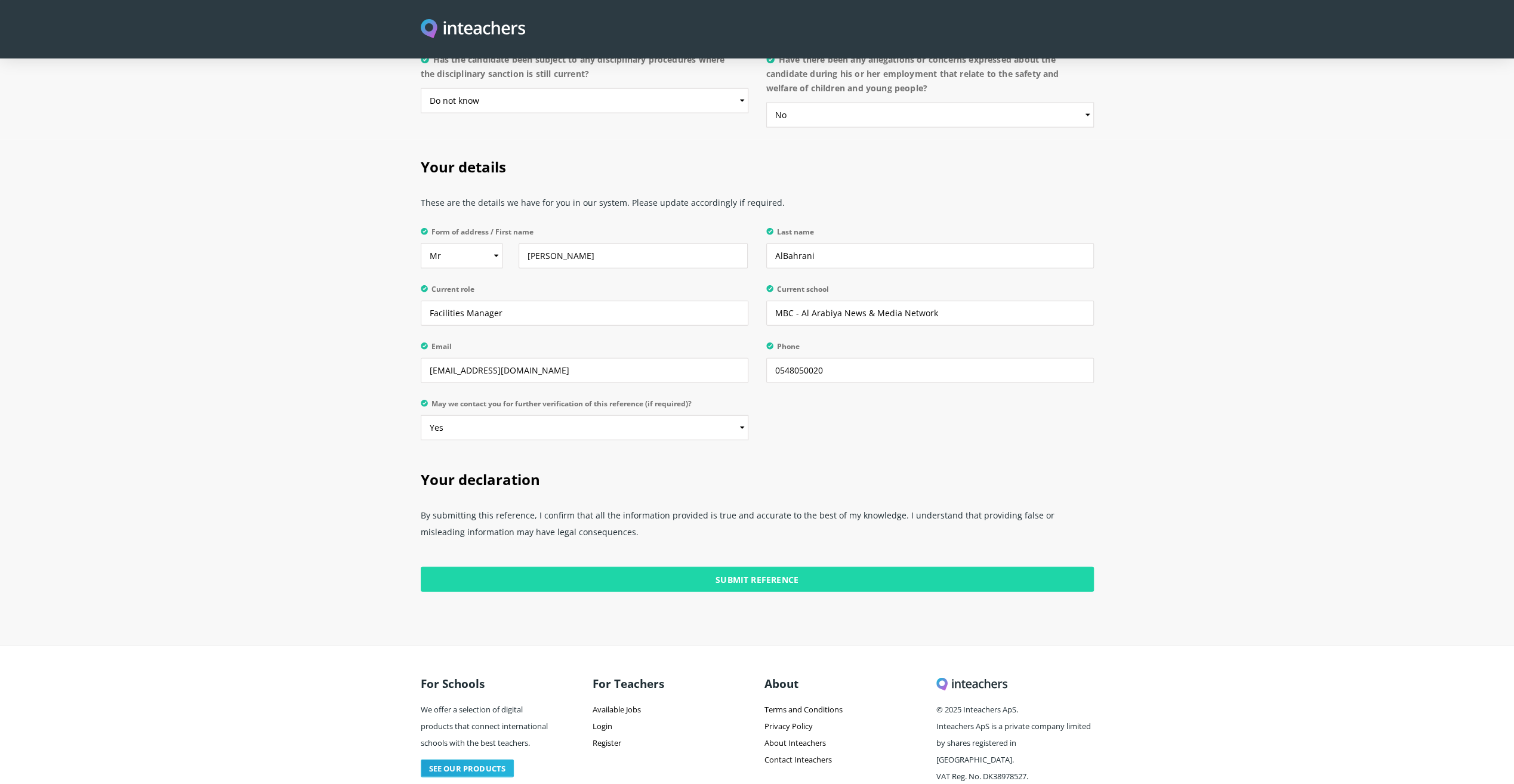
click at [737, 567] on input "Submit Reference" at bounding box center [758, 579] width 673 height 25
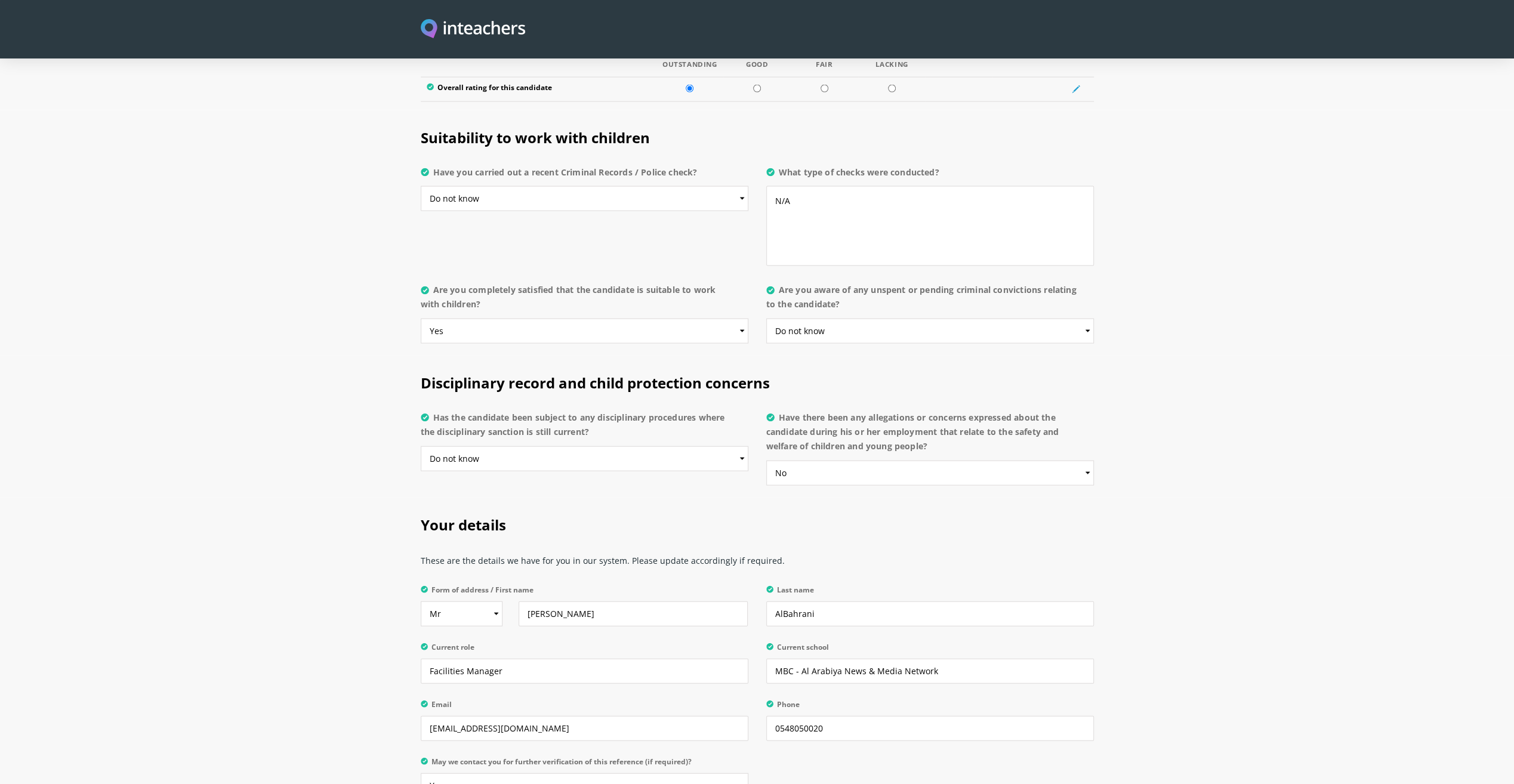
scroll to position [1897, 0]
